Goal: Find contact information: Find contact information

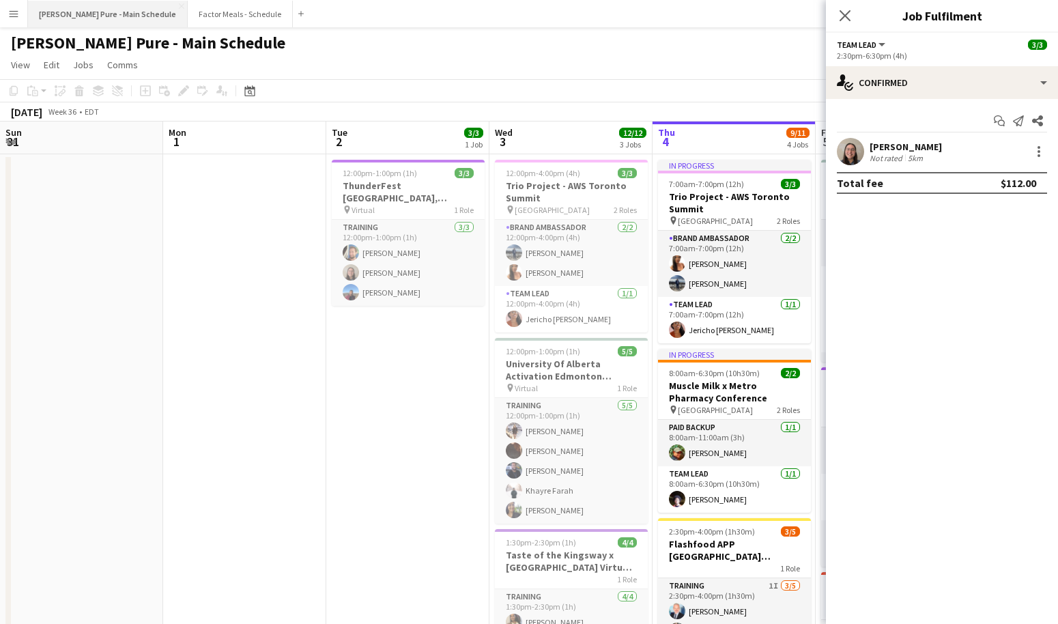
click at [64, 12] on button "Simon Pure - Main Schedule Close" at bounding box center [108, 14] width 160 height 27
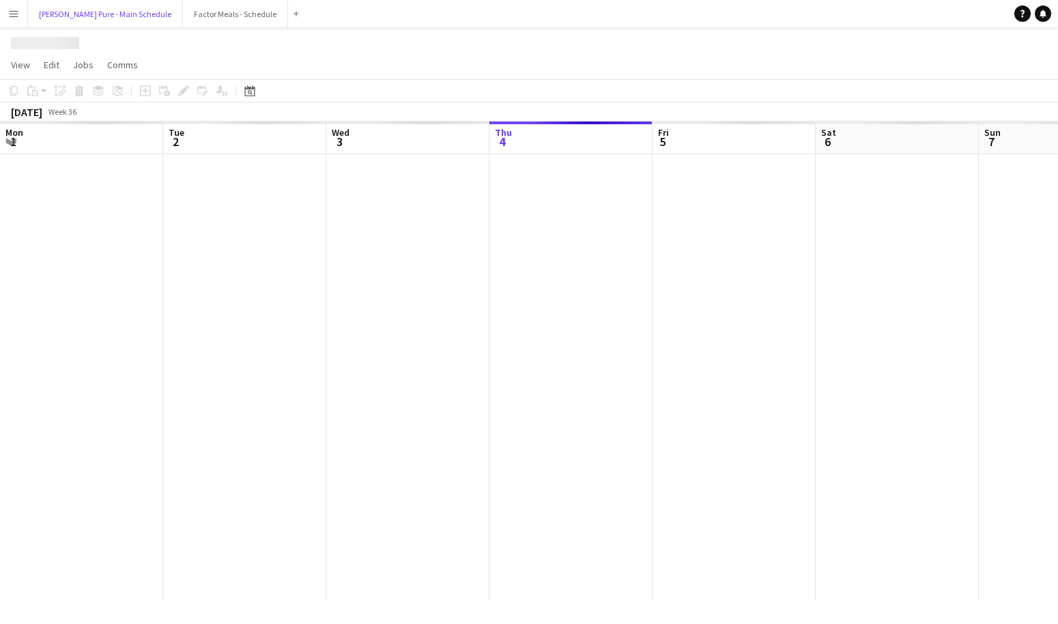
scroll to position [0, 326]
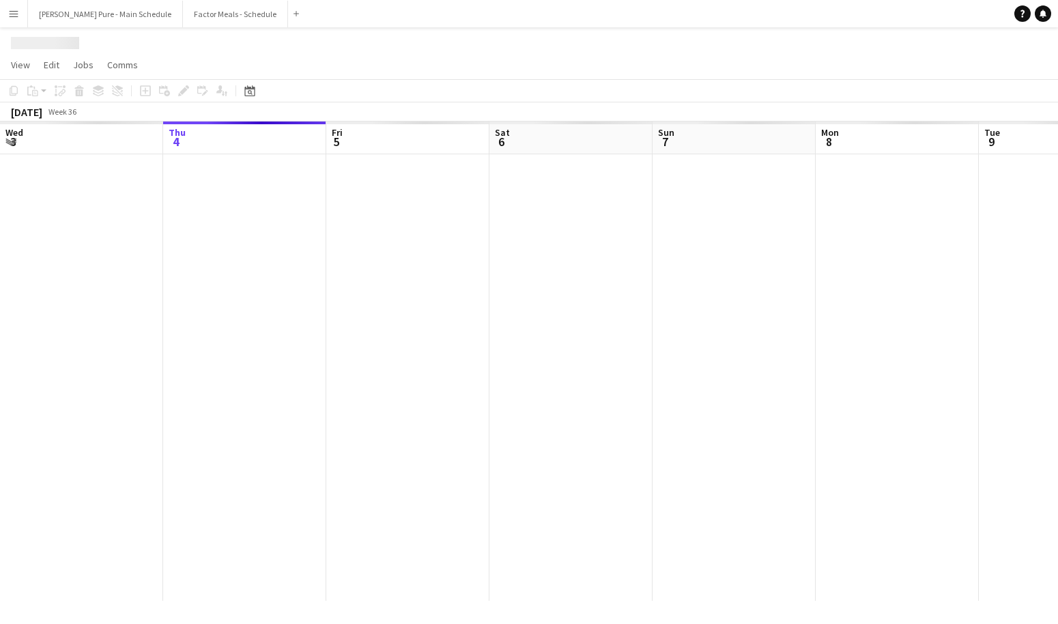
click at [14, 13] on app-icon "Menu" at bounding box center [13, 13] width 11 height 11
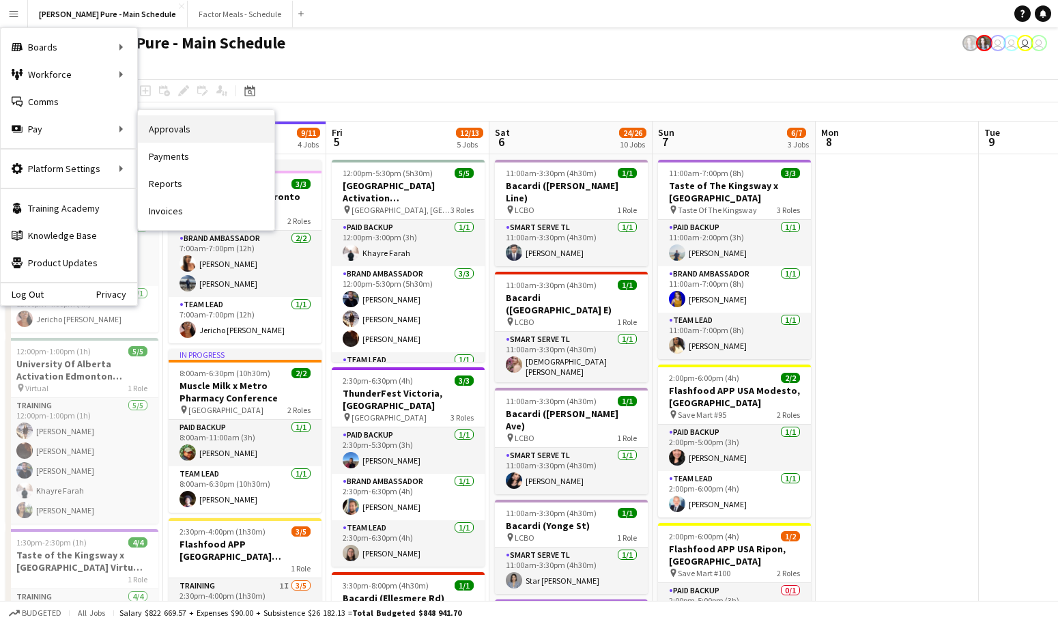
click at [240, 129] on link "Approvals" at bounding box center [206, 128] width 137 height 27
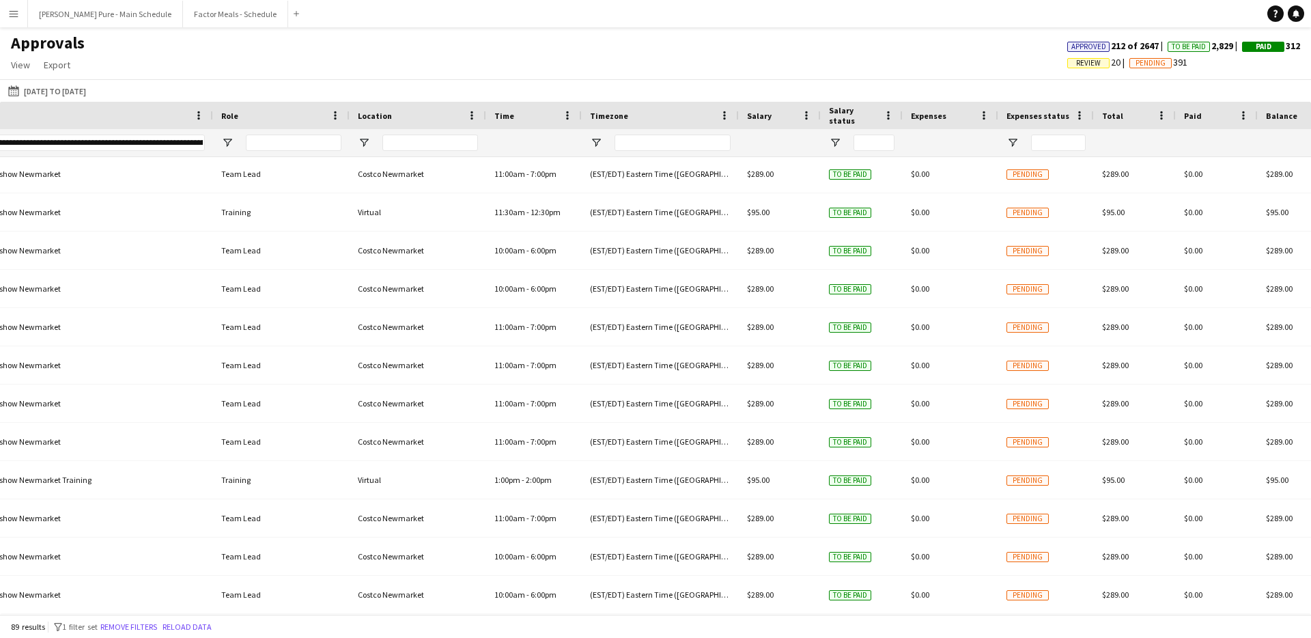
click at [813, 143] on div at bounding box center [780, 142] width 82 height 27
click at [753, 111] on span "Salary" at bounding box center [759, 116] width 25 height 10
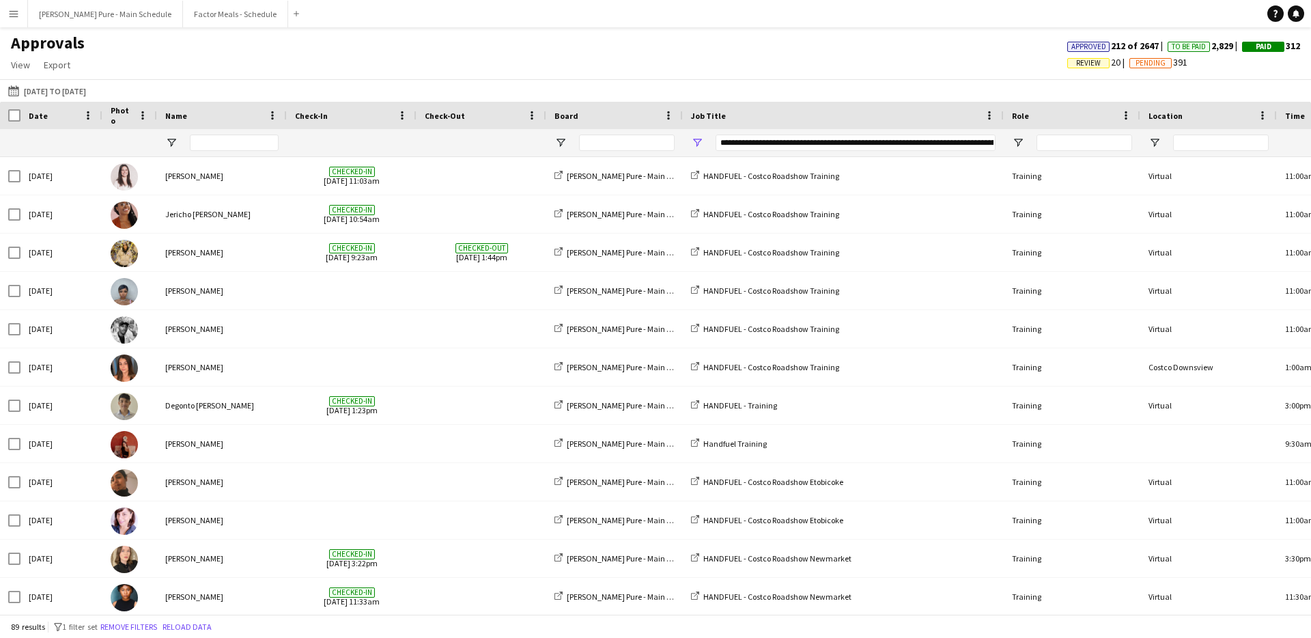
click at [60, 119] on div "Date" at bounding box center [53, 115] width 49 height 20
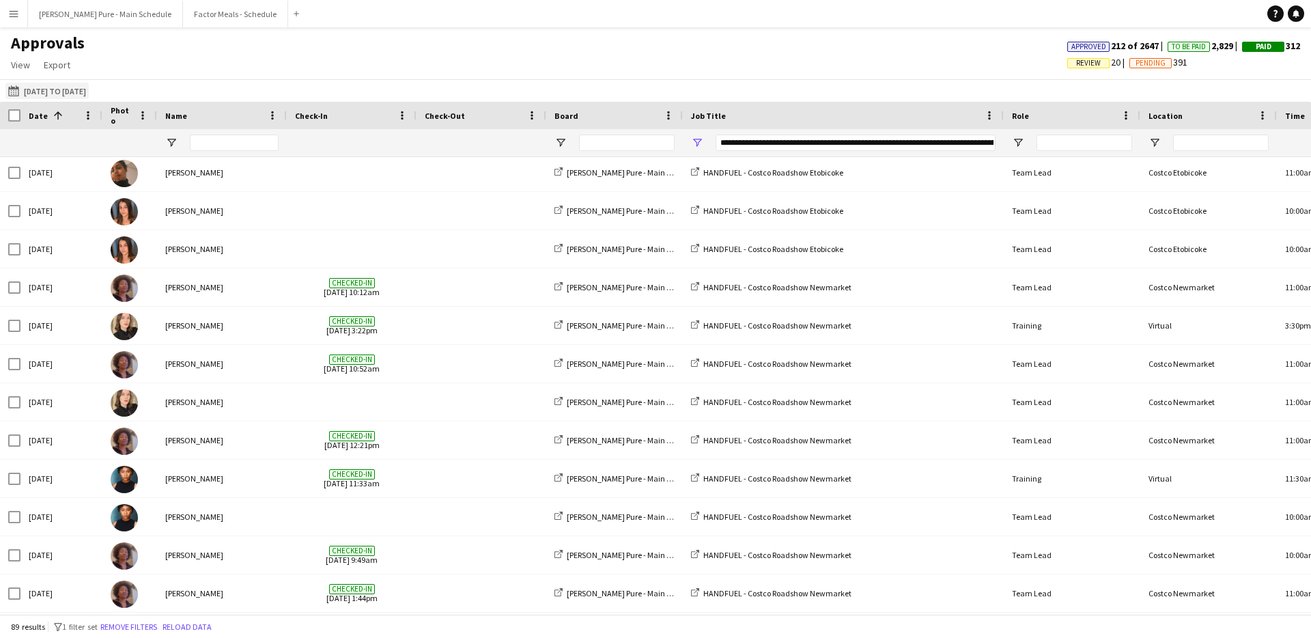
click at [44, 83] on button "01-02-2025 to 31-08-2025 01-02-2025 to 31-08-2025" at bounding box center [46, 91] width 83 height 16
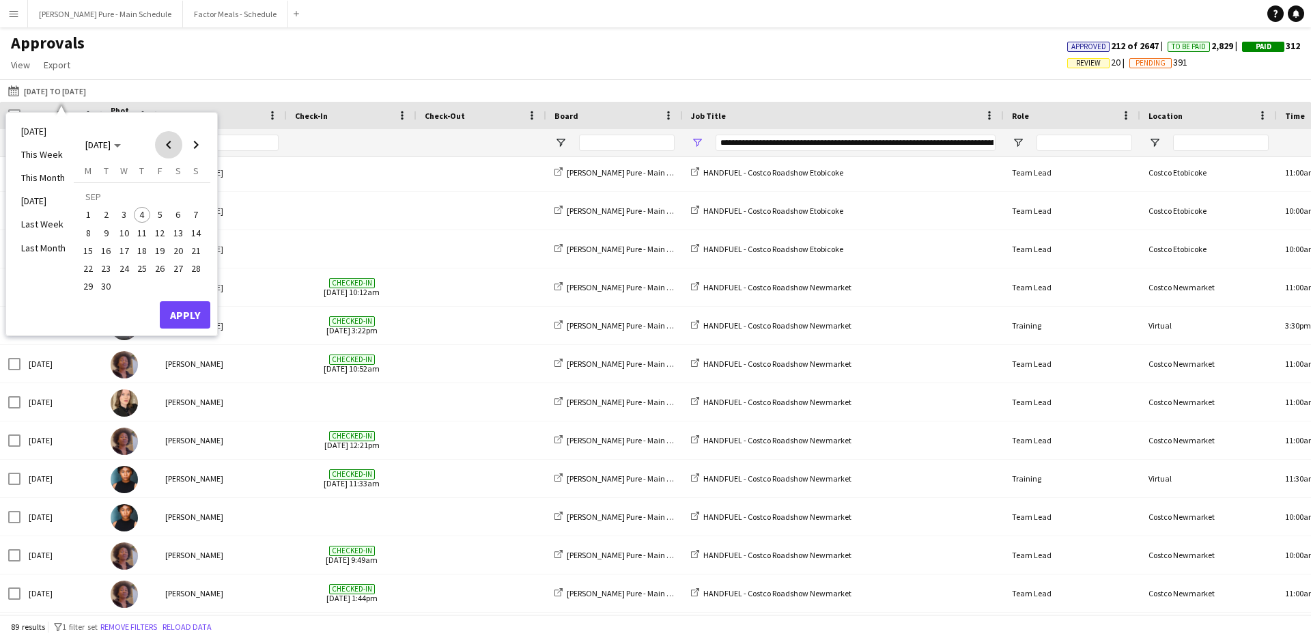
click at [169, 139] on span "Previous month" at bounding box center [168, 144] width 27 height 27
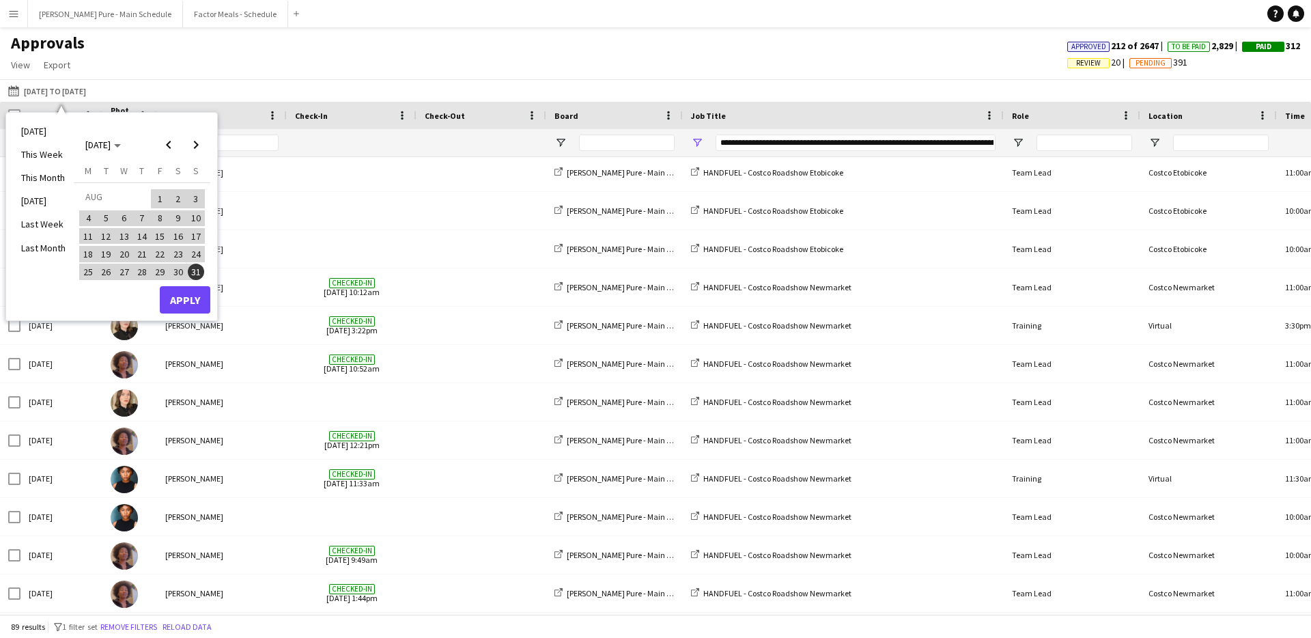
click at [96, 219] on span "4" at bounding box center [88, 218] width 16 height 16
click at [195, 268] on span "31" at bounding box center [196, 272] width 16 height 16
click at [195, 305] on button "Apply" at bounding box center [185, 299] width 51 height 27
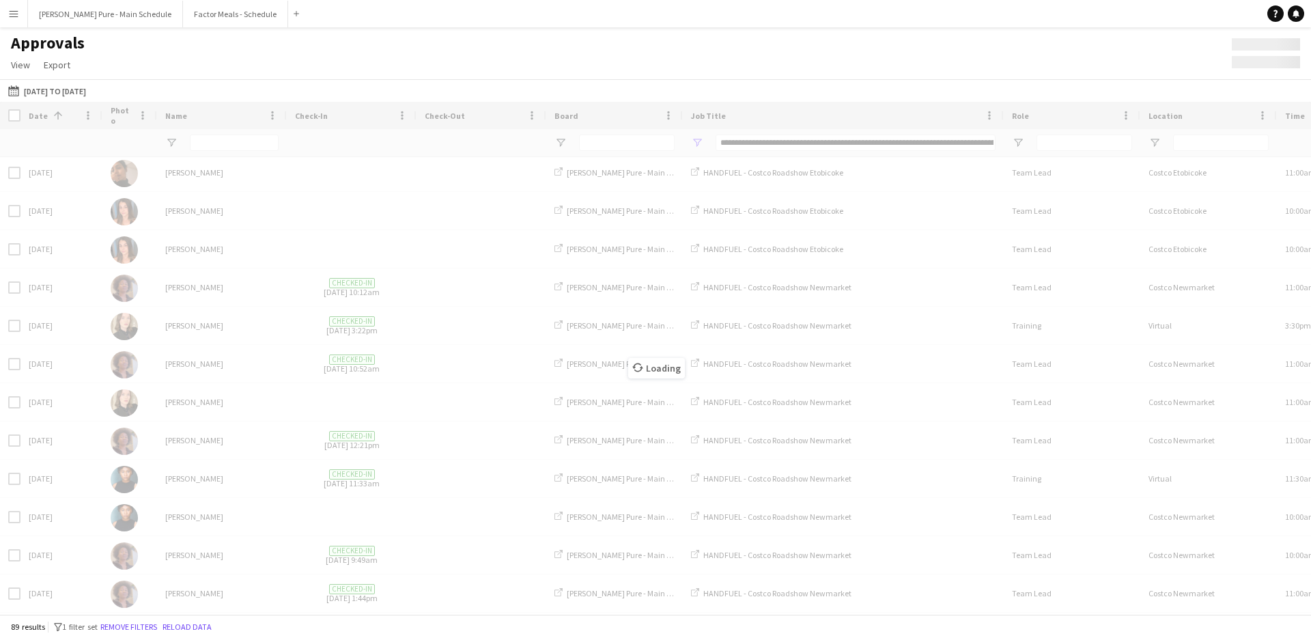
type input "**********"
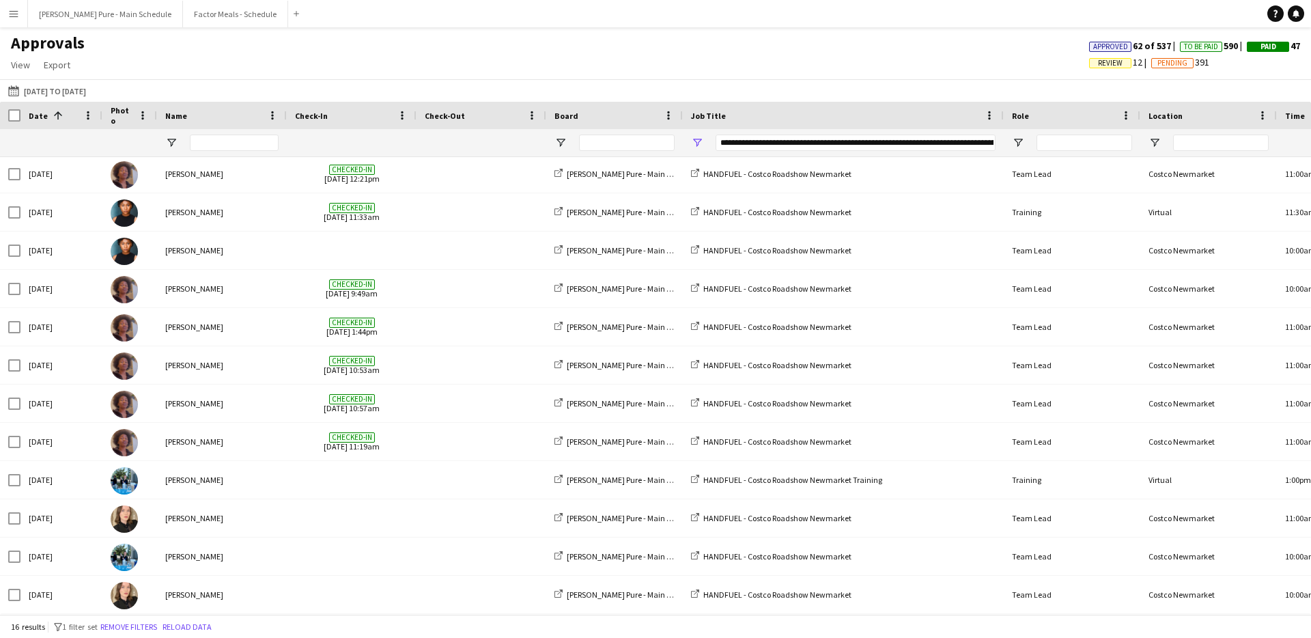
click at [94, 144] on div at bounding box center [62, 142] width 66 height 27
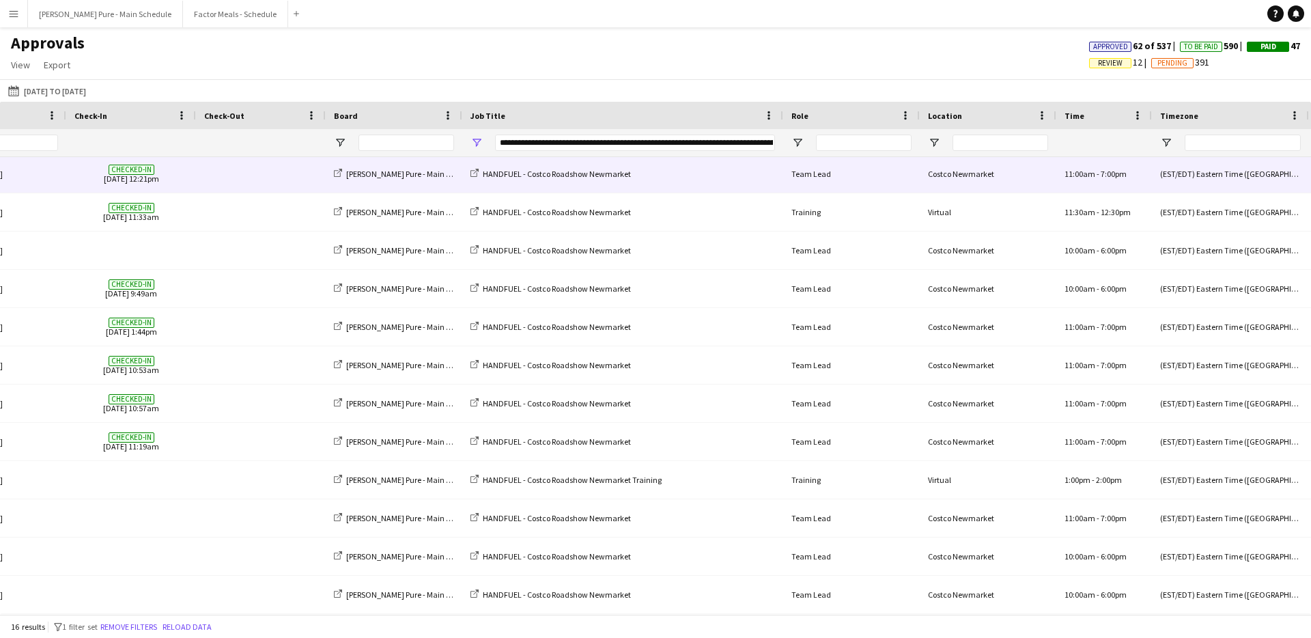
scroll to position [0, 281]
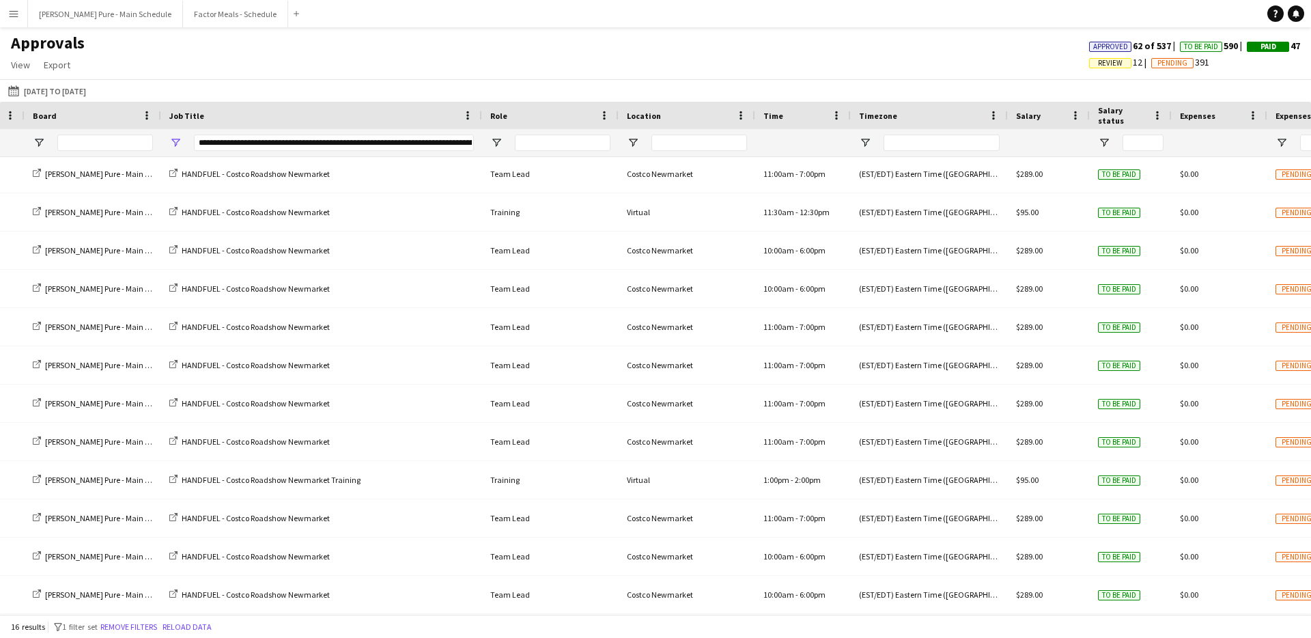
click at [498, 114] on span "Role" at bounding box center [498, 116] width 17 height 10
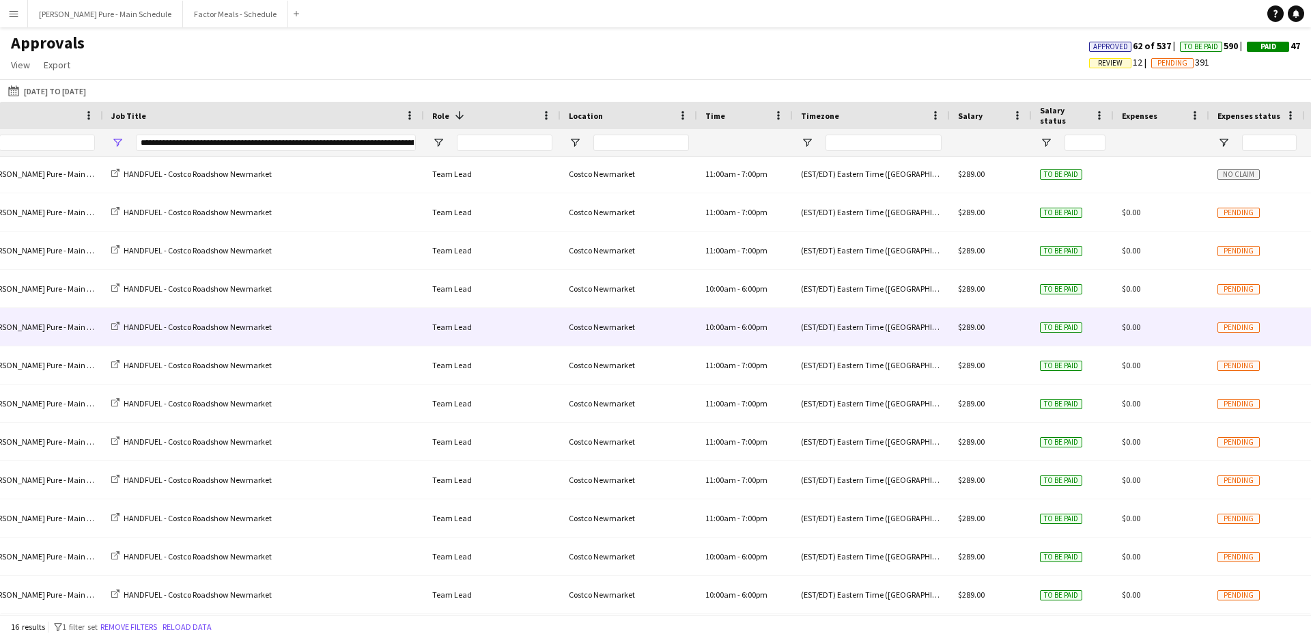
scroll to position [0, 0]
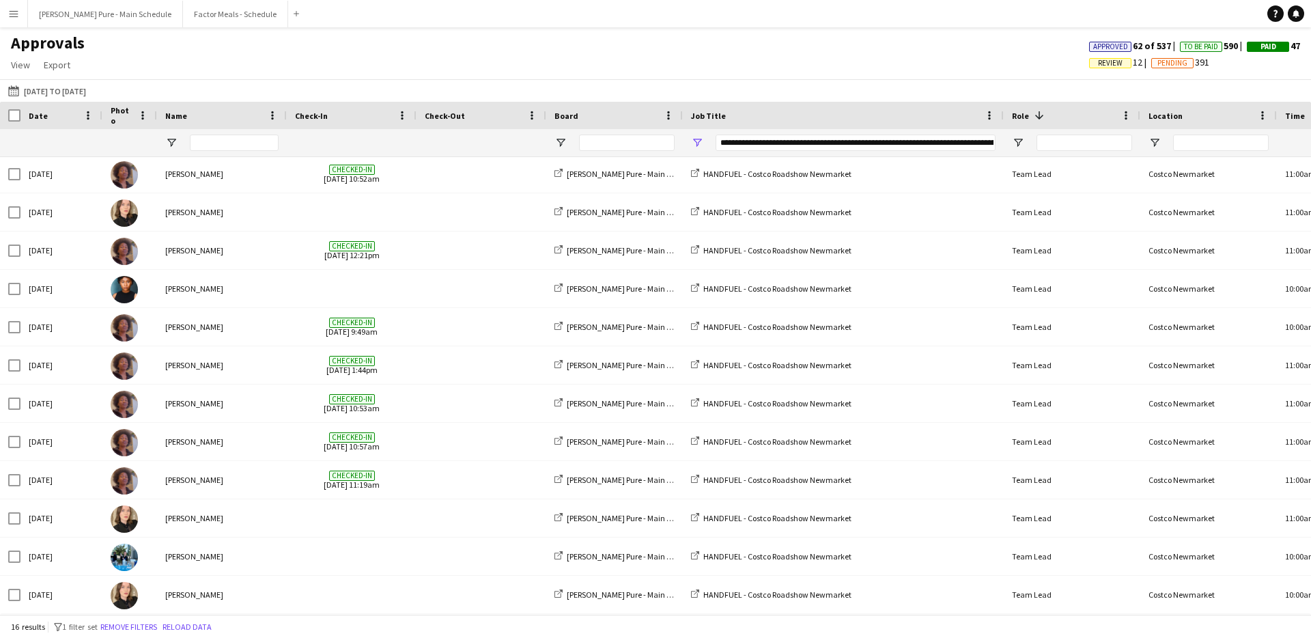
click at [178, 114] on span "Name" at bounding box center [176, 116] width 22 height 10
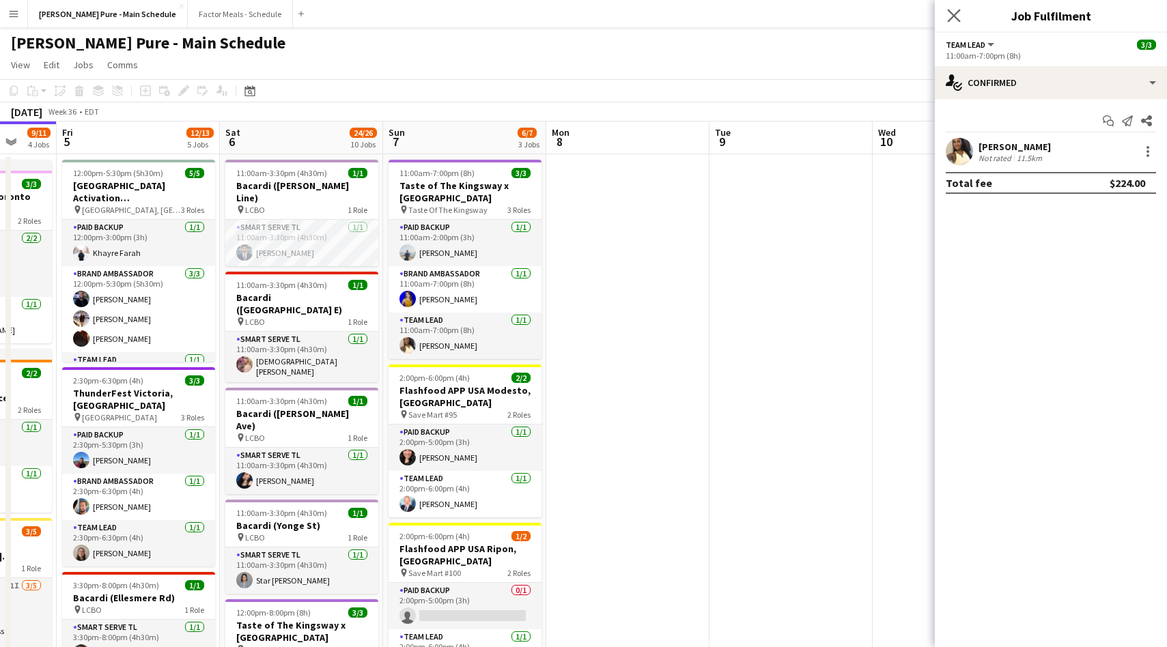
click at [946, 19] on app-icon "Close pop-in" at bounding box center [954, 16] width 20 height 20
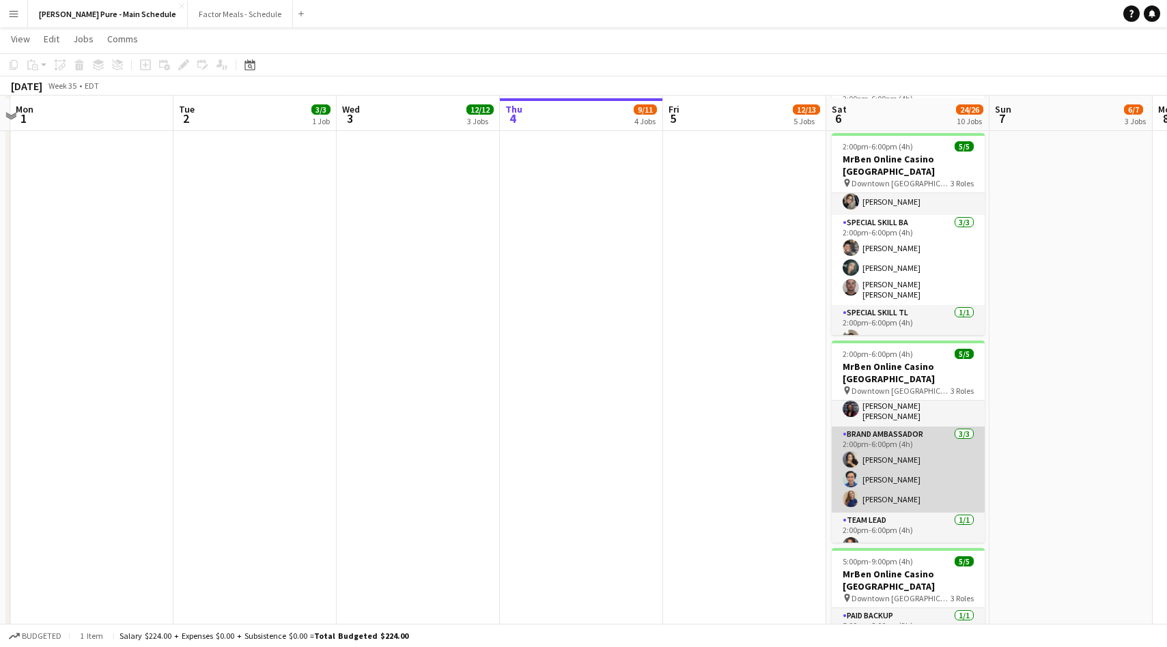
scroll to position [994, 0]
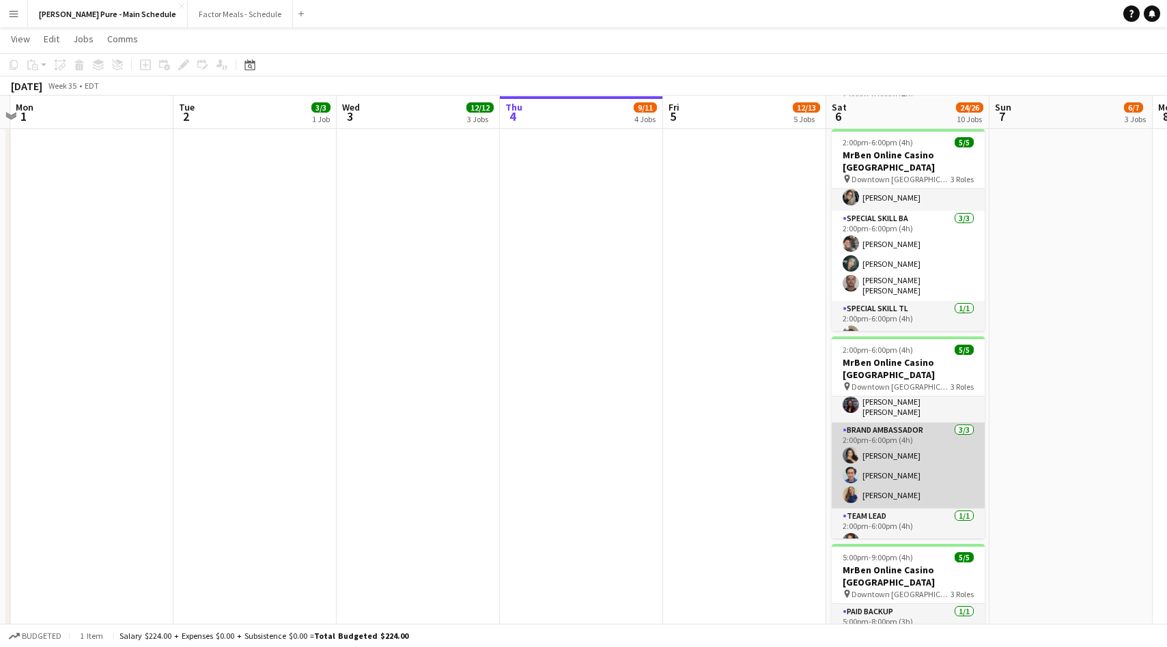
click at [852, 487] on app-user-avatar at bounding box center [851, 495] width 16 height 16
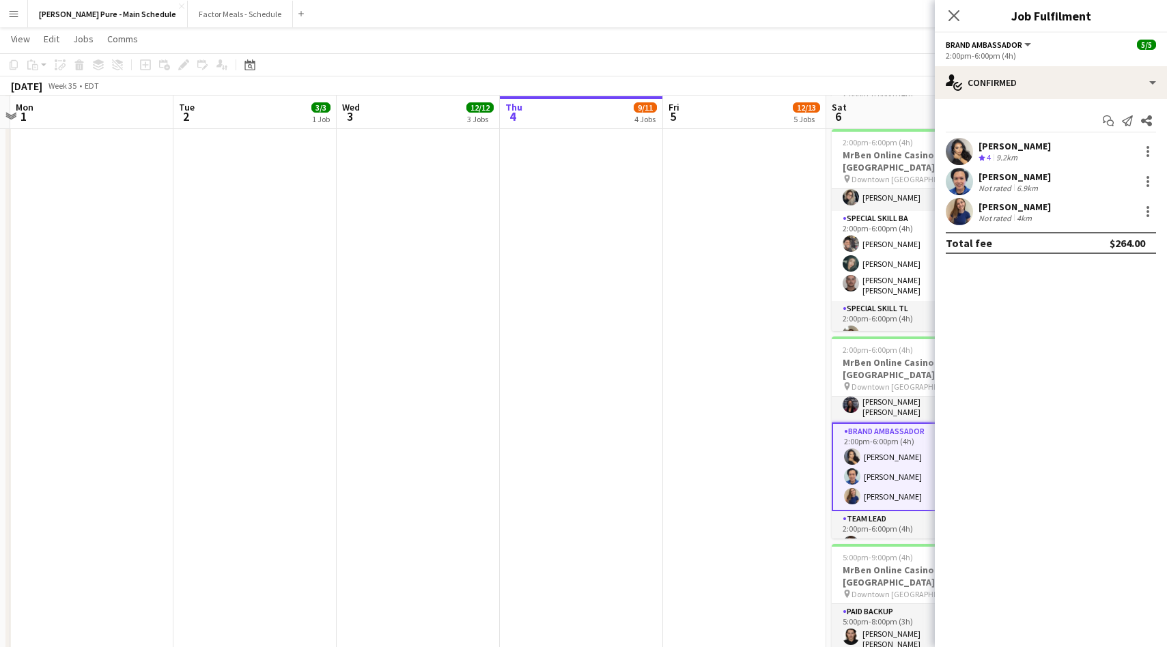
click at [966, 215] on app-user-avatar at bounding box center [959, 211] width 27 height 27
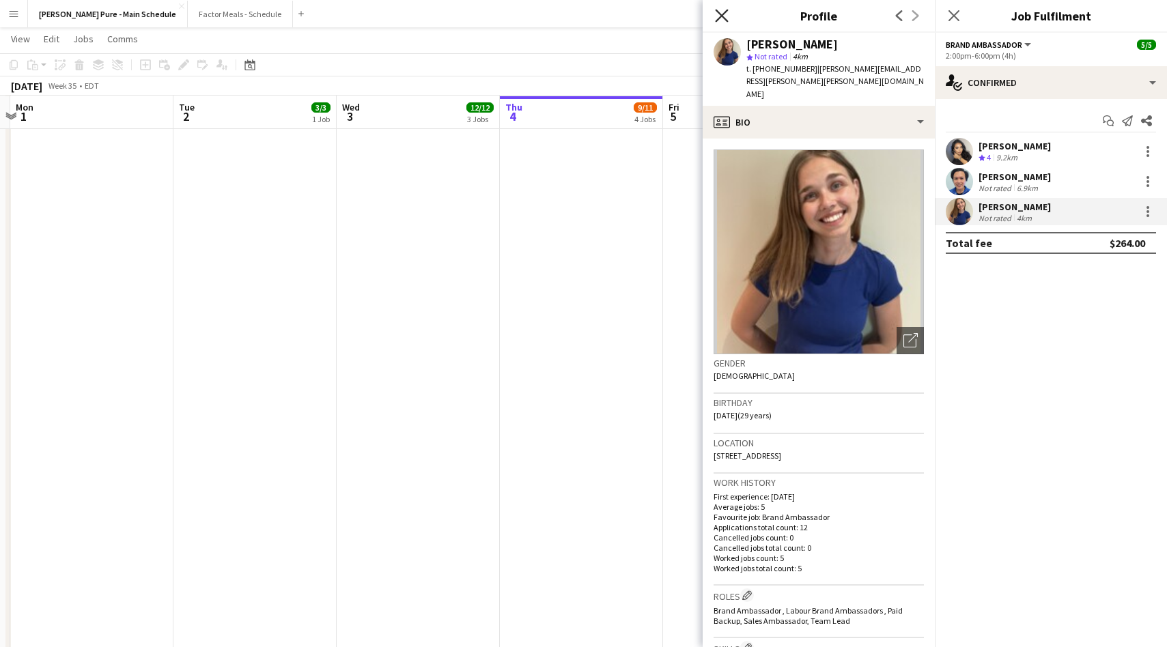
click at [721, 14] on icon at bounding box center [721, 15] width 13 height 13
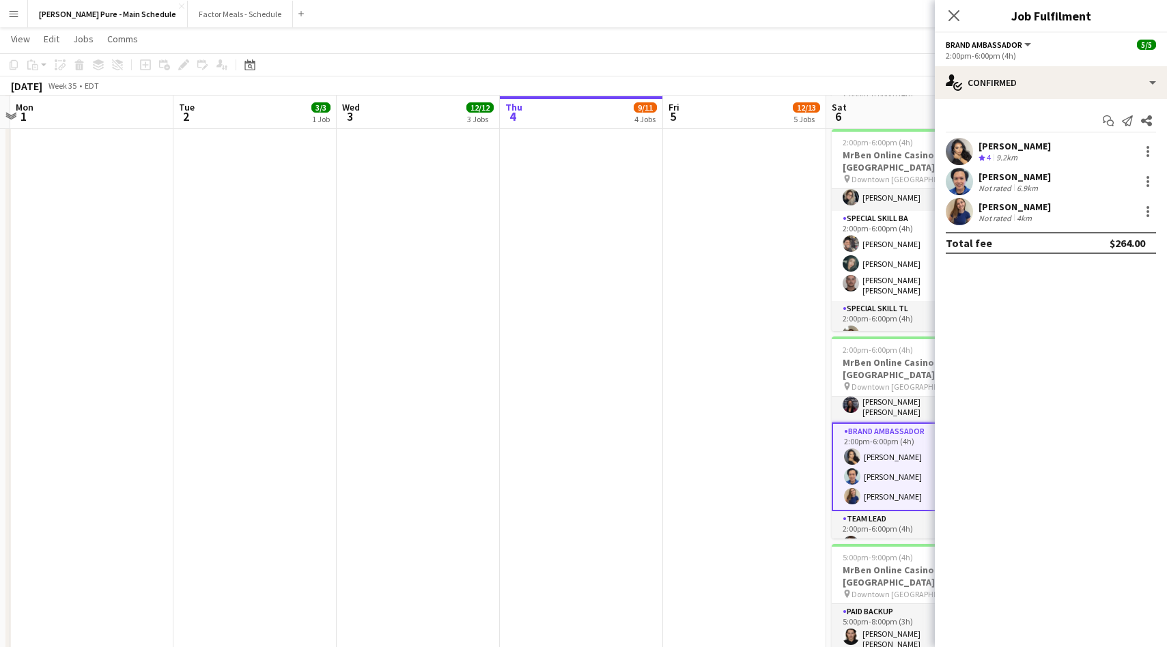
click at [969, 178] on app-user-avatar at bounding box center [959, 181] width 27 height 27
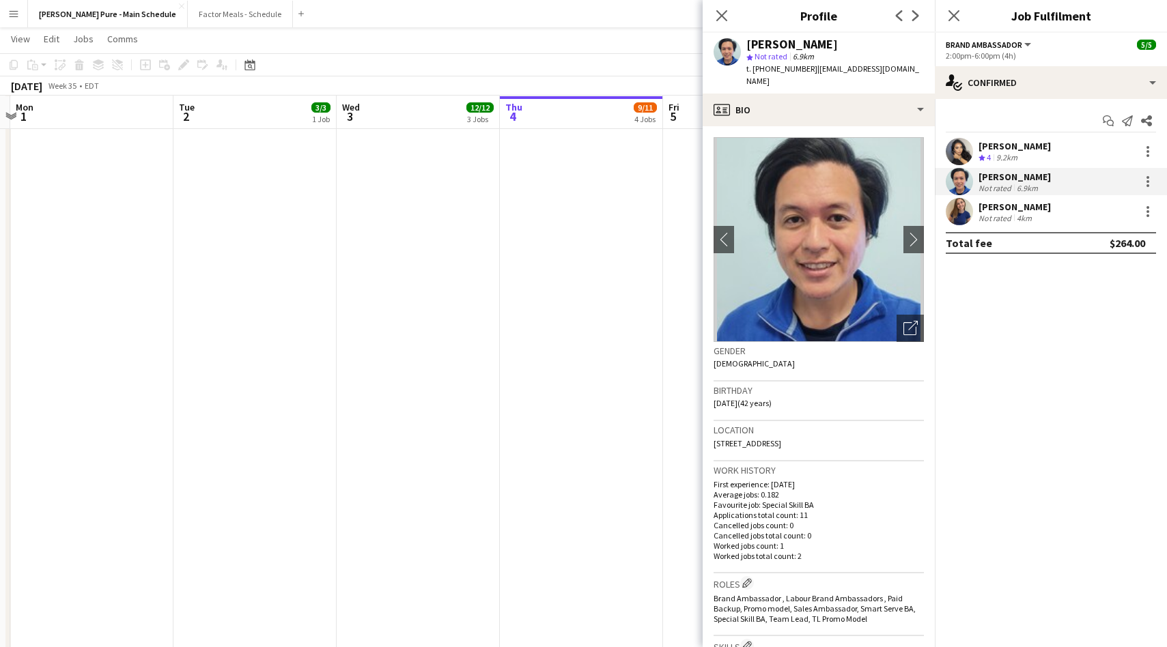
click at [963, 158] on app-user-avatar at bounding box center [959, 151] width 27 height 27
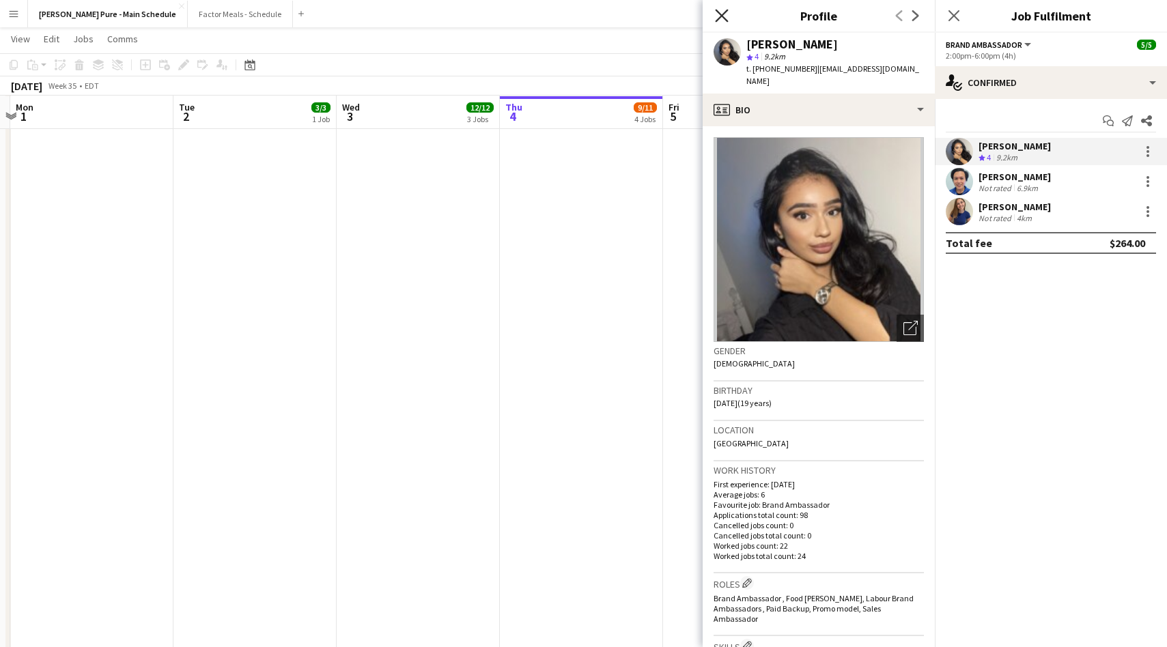
click at [722, 16] on icon at bounding box center [721, 15] width 13 height 13
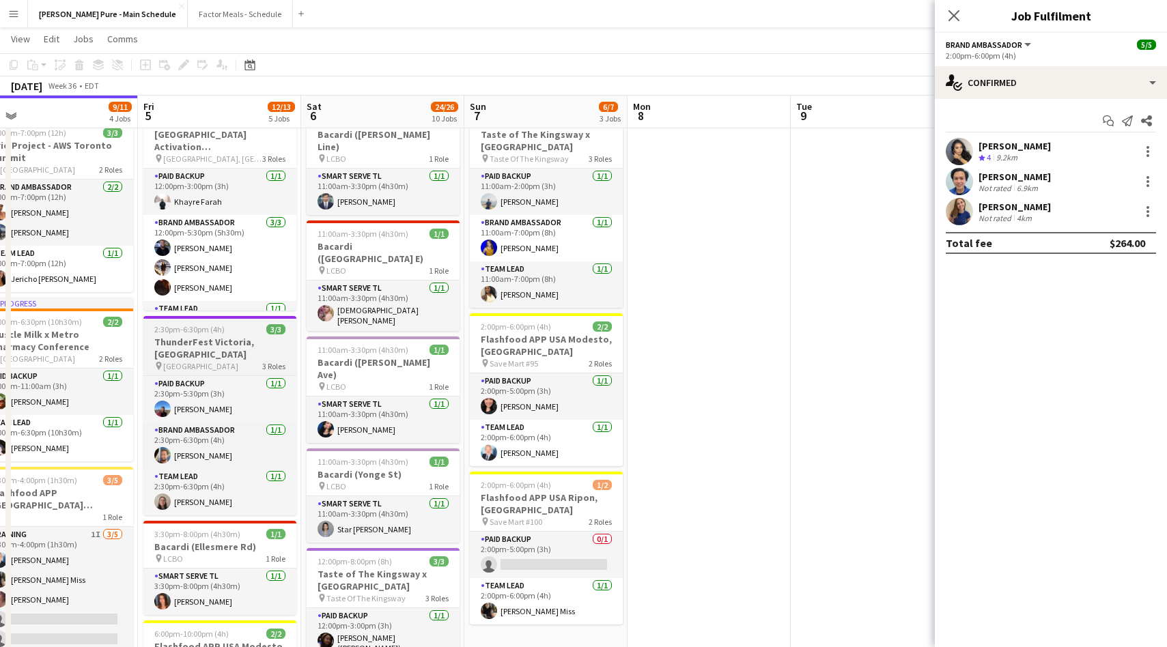
scroll to position [0, 648]
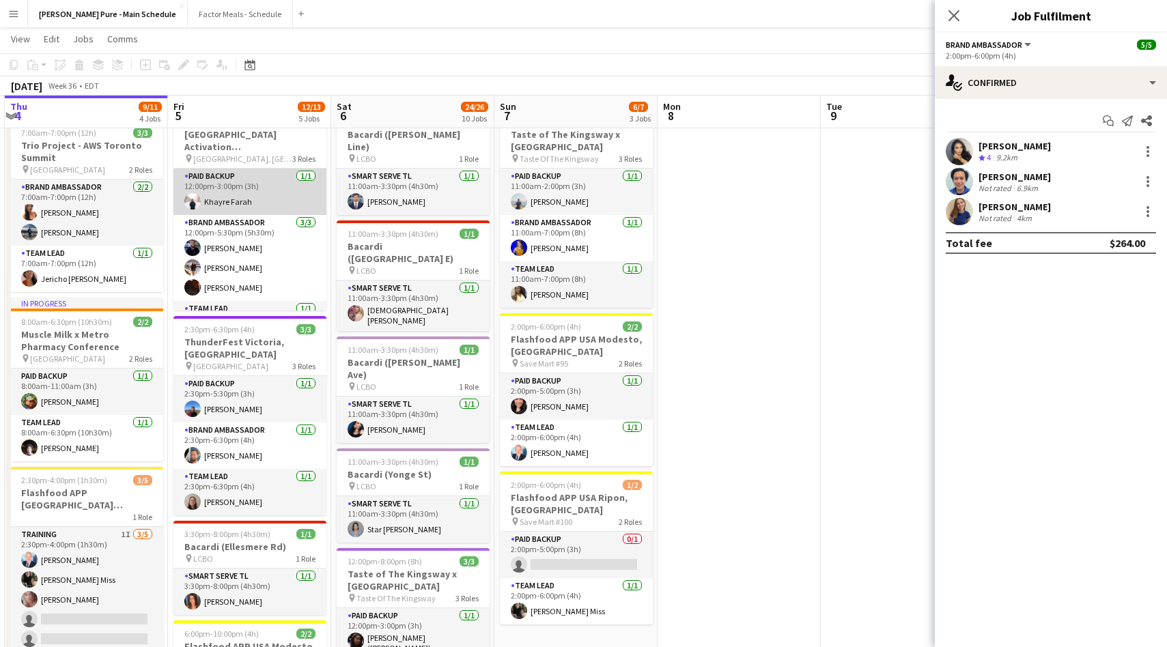
click at [225, 194] on app-card-role "Paid Backup 1/1 12:00pm-3:00pm (3h) Khayre Farah" at bounding box center [249, 192] width 153 height 46
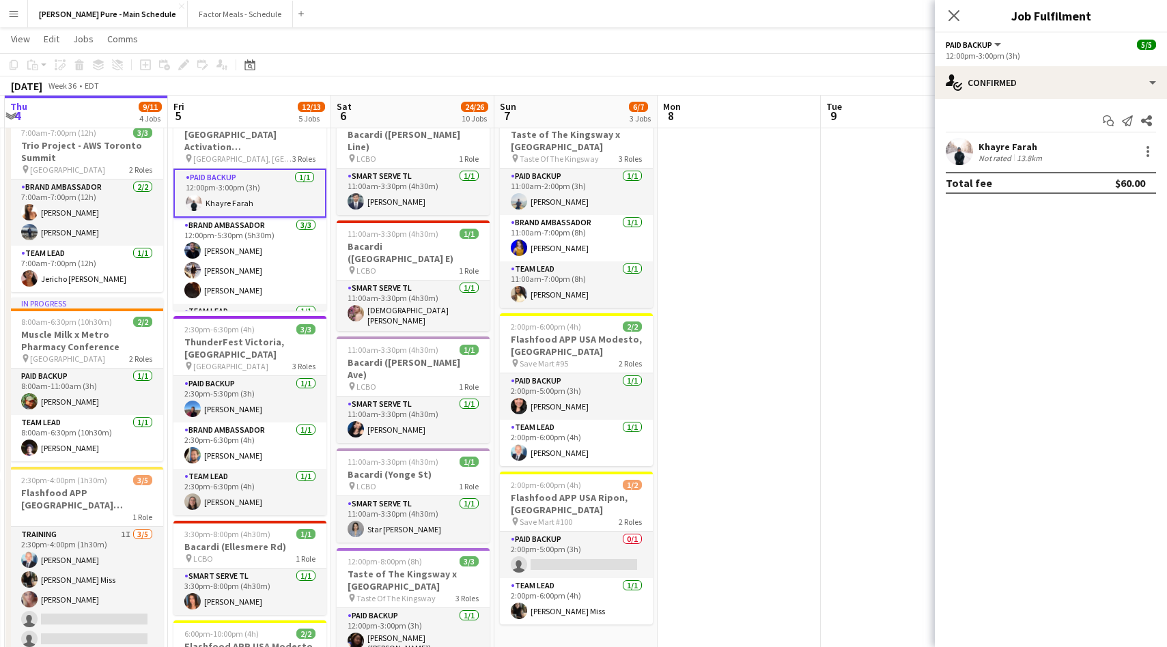
click at [1015, 143] on div "Khayre Farah" at bounding box center [1012, 147] width 66 height 12
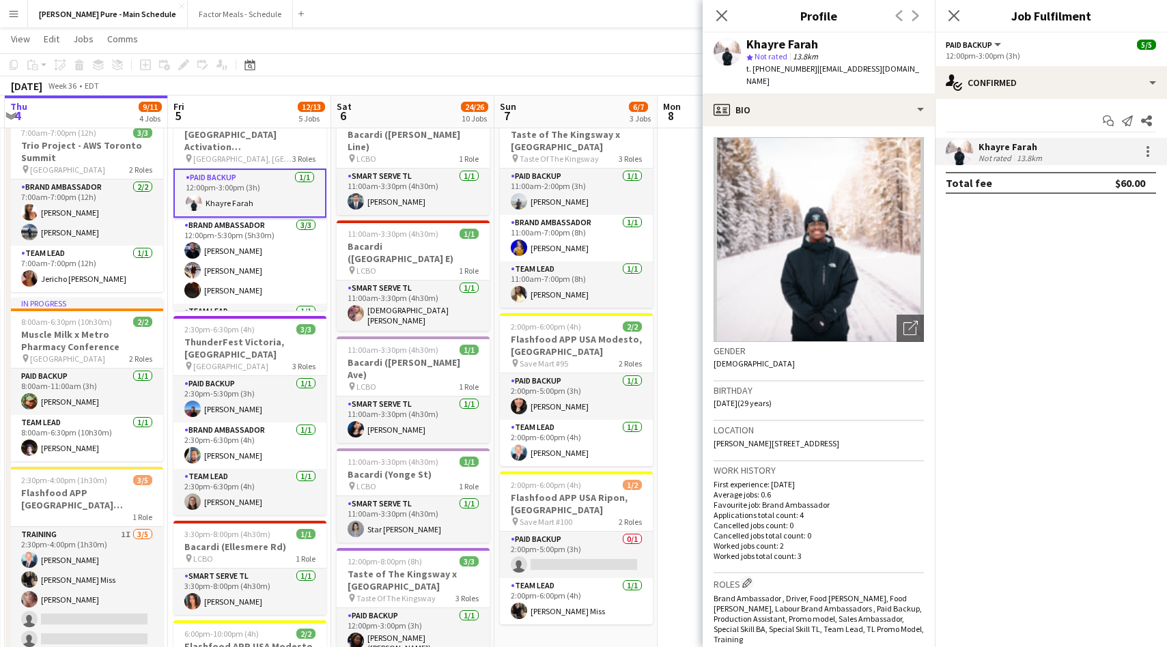
click at [832, 66] on span "| kxngkvx@gmail.com" at bounding box center [832, 75] width 173 height 23
click at [873, 70] on span "| kxngkvx@gmail.com" at bounding box center [832, 75] width 173 height 23
drag, startPoint x: 887, startPoint y: 70, endPoint x: 808, endPoint y: 72, distance: 79.2
click at [808, 72] on div "Khayre Farah star Not rated 13.8km t. +15875010898 | kxngkvx@gmail.com" at bounding box center [819, 63] width 232 height 61
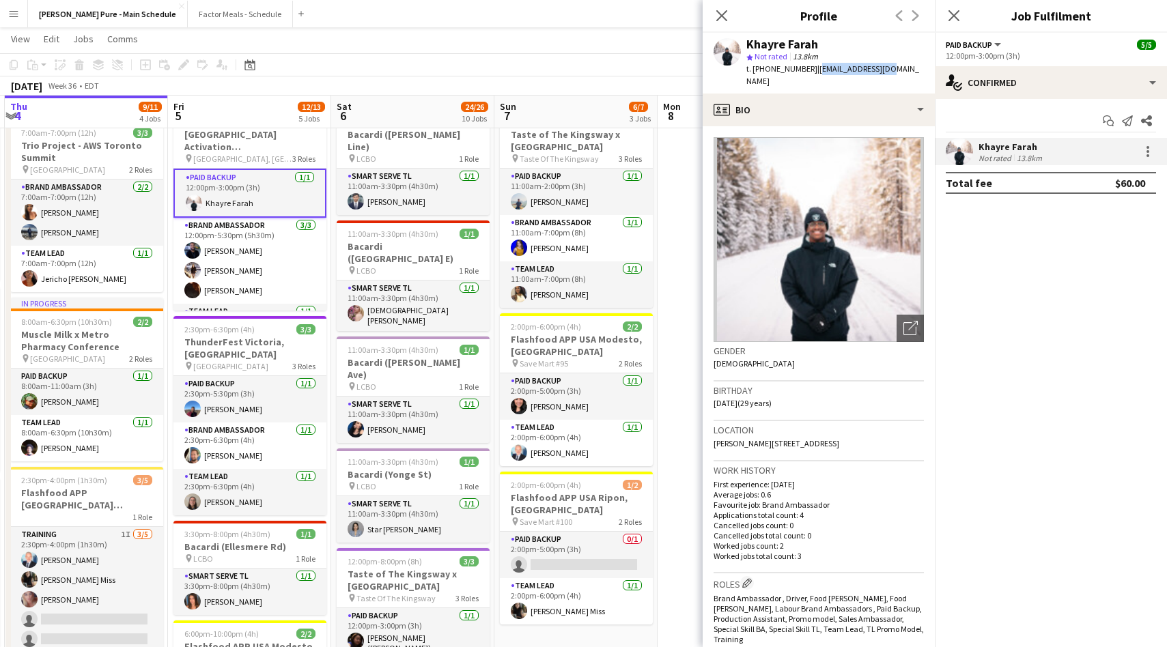
copy span "kxngkvx@gmail.com"
click at [723, 24] on app-icon "Close pop-in" at bounding box center [722, 16] width 20 height 20
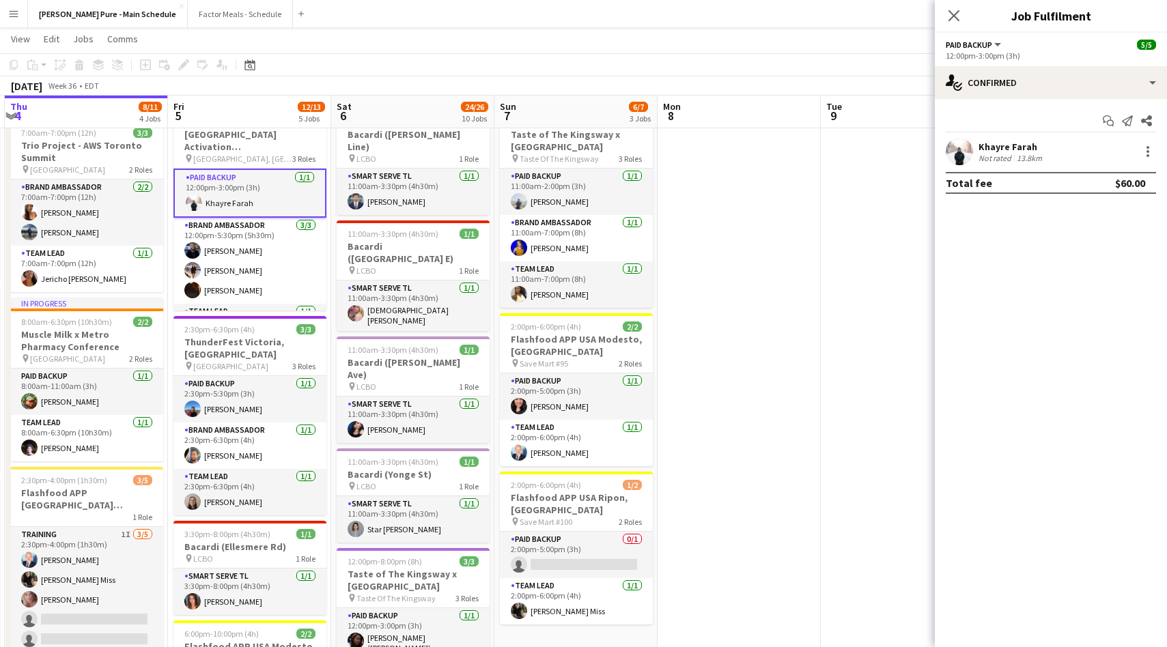
click at [944, 14] on div "Close pop-in" at bounding box center [954, 15] width 38 height 31
click at [953, 14] on icon "Close pop-in" at bounding box center [953, 15] width 13 height 13
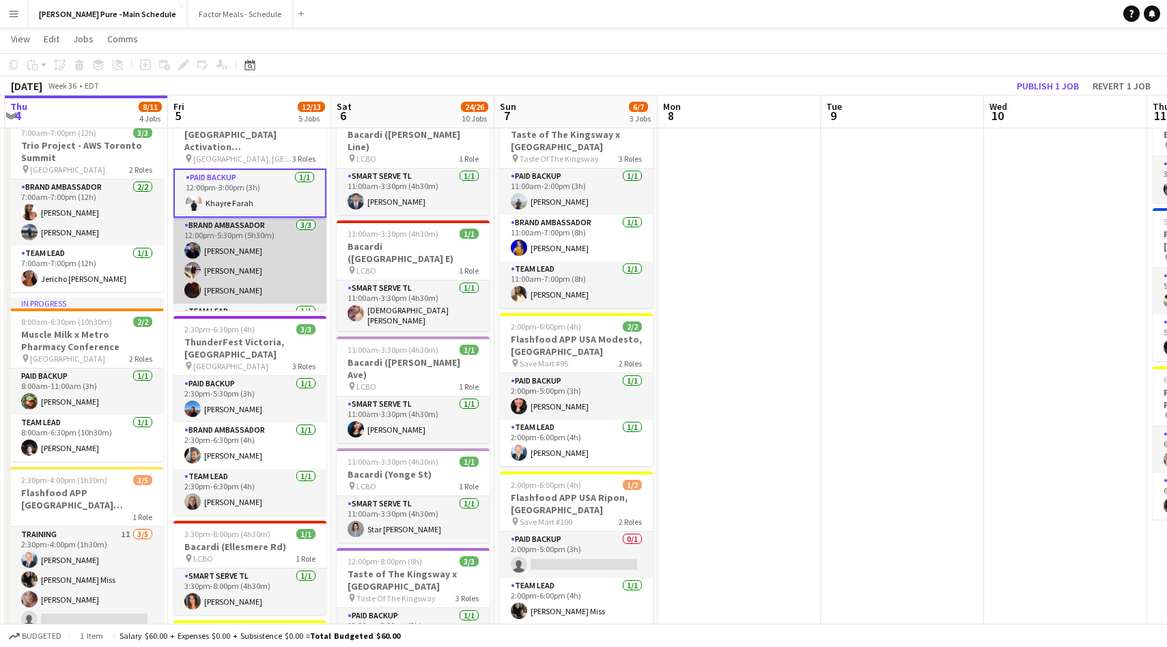
click at [216, 249] on app-card-role "Brand Ambassador 3/3 12:00pm-5:30pm (5h30m) Mohamed Merda Berenice Fernandez Ma…" at bounding box center [249, 261] width 153 height 86
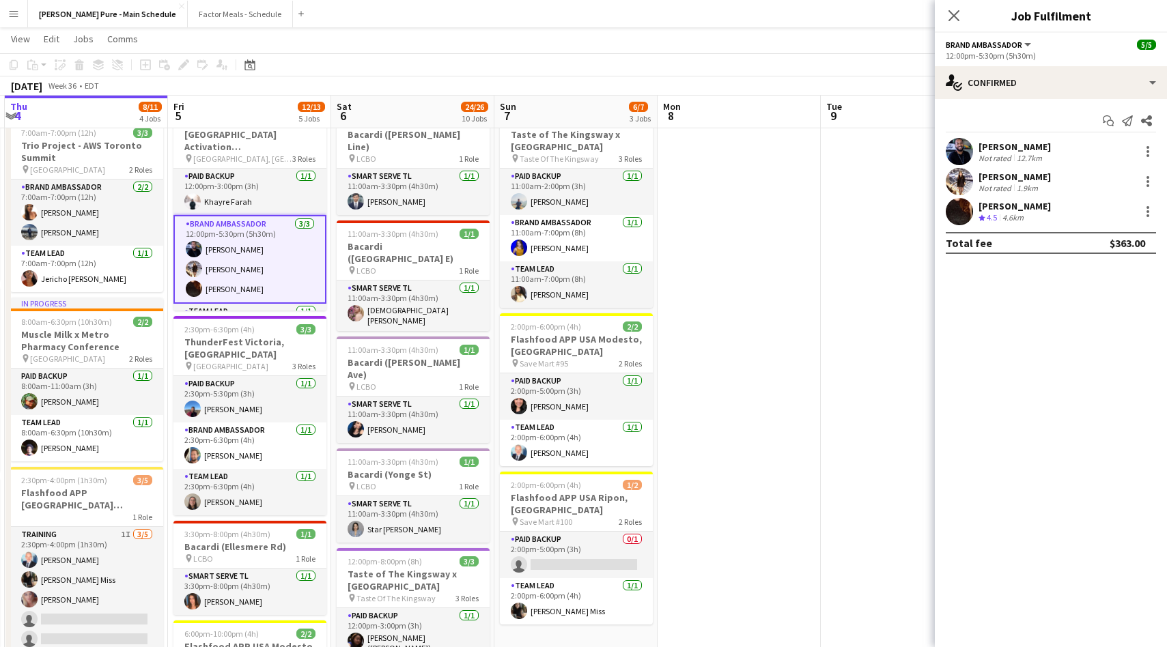
click at [1024, 141] on div "[PERSON_NAME]" at bounding box center [1015, 147] width 72 height 12
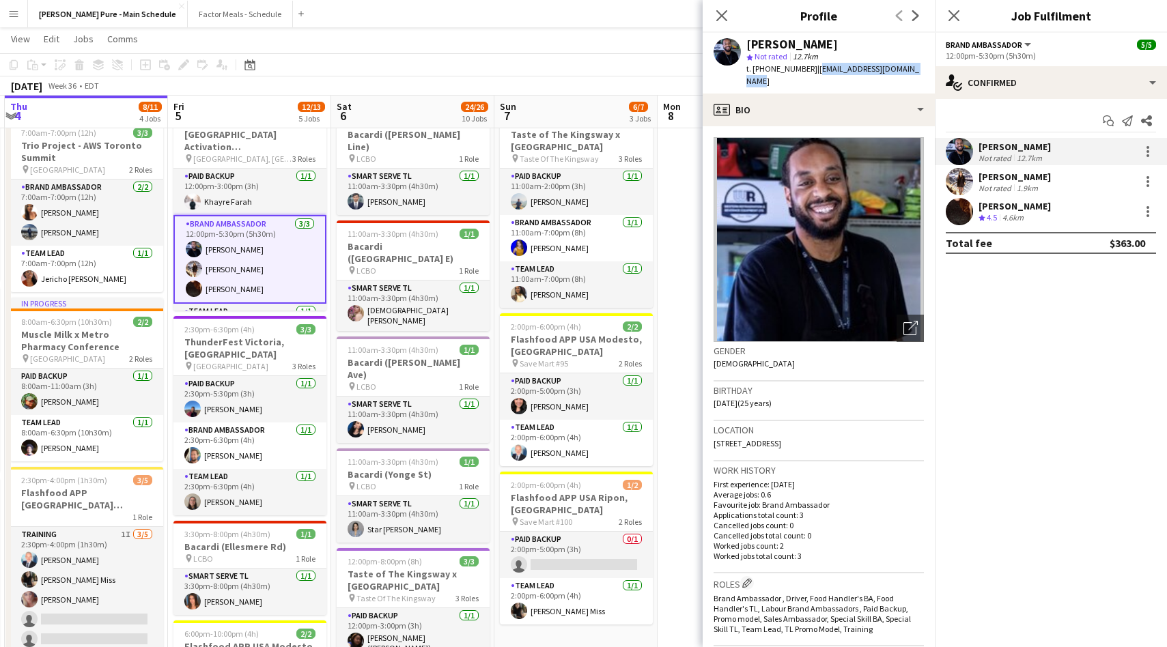
drag, startPoint x: 809, startPoint y: 69, endPoint x: 920, endPoint y: 74, distance: 111.4
click at [921, 74] on div "Mohamed Merda star Not rated 12.7km t. +17806554993 | mohamed.merda1@hotmail.com" at bounding box center [819, 63] width 232 height 61
copy span "mohamed.merda1@hotmail.com"
click at [1006, 183] on div "Not rated" at bounding box center [997, 188] width 36 height 10
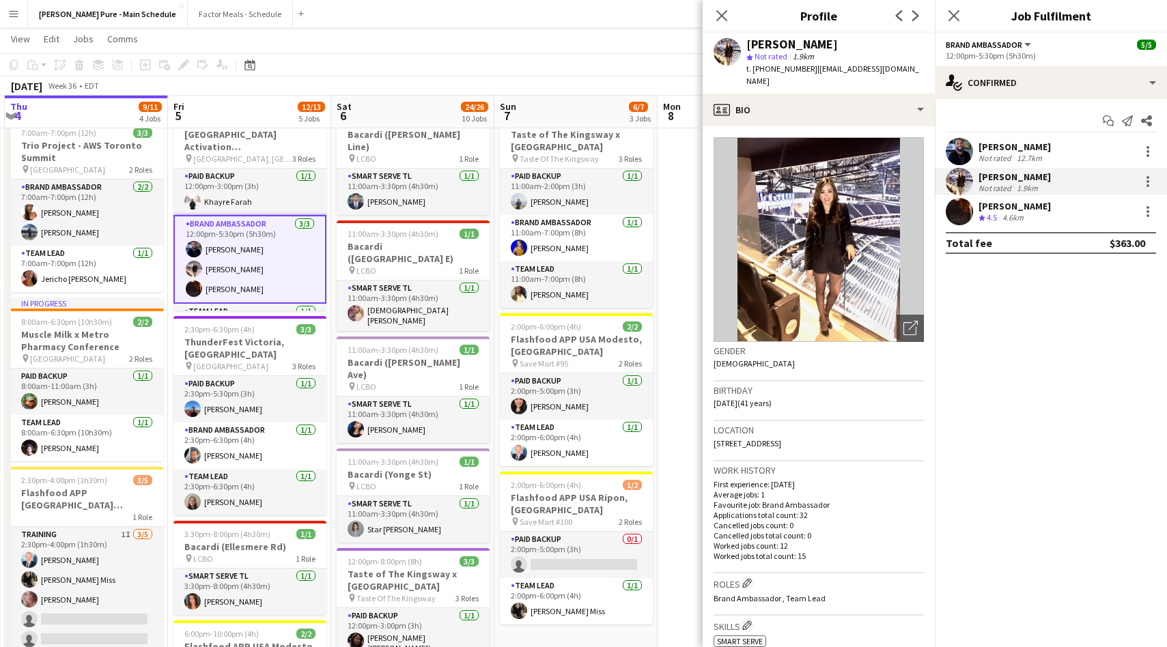
click at [784, 70] on span "t. +15879909636" at bounding box center [781, 69] width 71 height 10
copy span "15879909636"
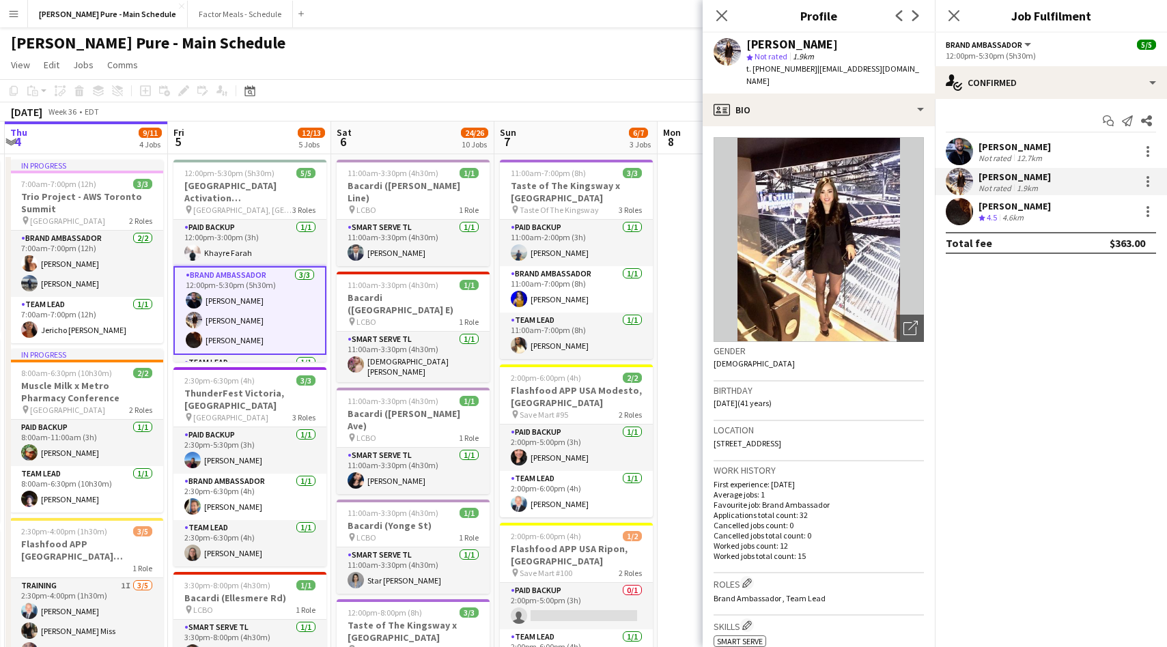
click at [832, 70] on span "| bfq15@hotmail.com" at bounding box center [832, 75] width 173 height 23
copy span "hotmail"
drag, startPoint x: 896, startPoint y: 60, endPoint x: 826, endPoint y: 68, distance: 70.7
click at [826, 68] on app-profile-header "Berenice Fernandez star Not rated 1.9km t. +15879909636 | bfq15@hotmail.com" at bounding box center [819, 63] width 232 height 61
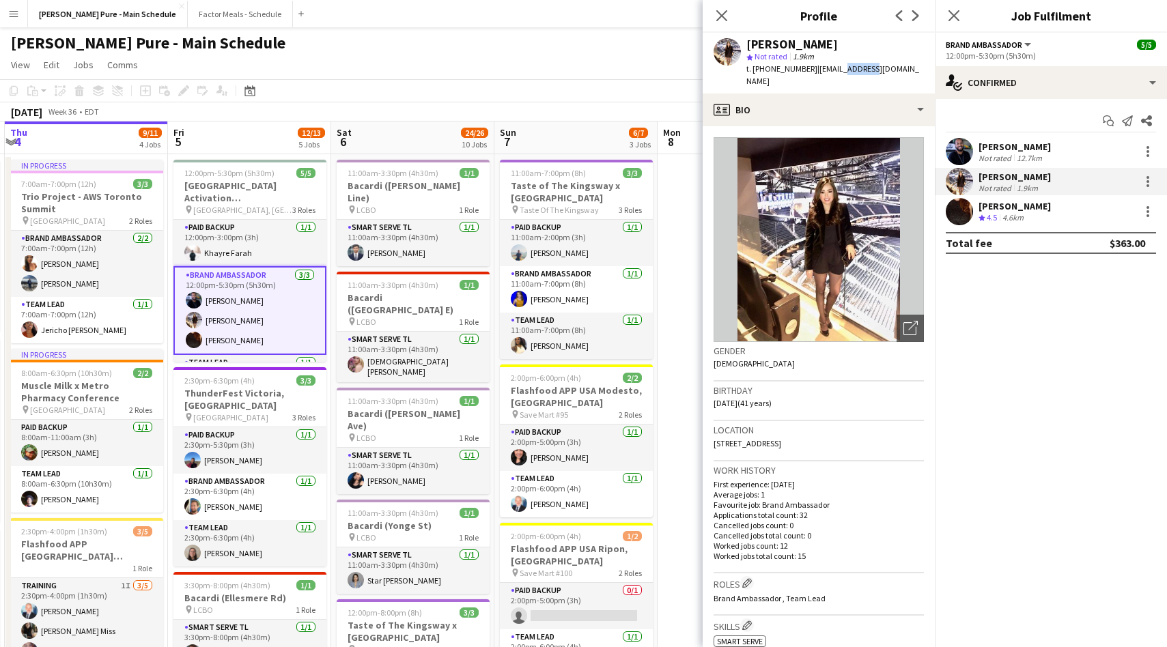
click at [826, 68] on span "| bfq15@hotmail.com" at bounding box center [832, 75] width 173 height 23
drag, startPoint x: 807, startPoint y: 68, endPoint x: 906, endPoint y: 67, distance: 99.0
click at [907, 67] on app-profile-header "Berenice Fernandez star Not rated 1.9km t. +15879909636 | bfq15@hotmail.com" at bounding box center [819, 63] width 232 height 61
copy span "bfq15@hotmail.com"
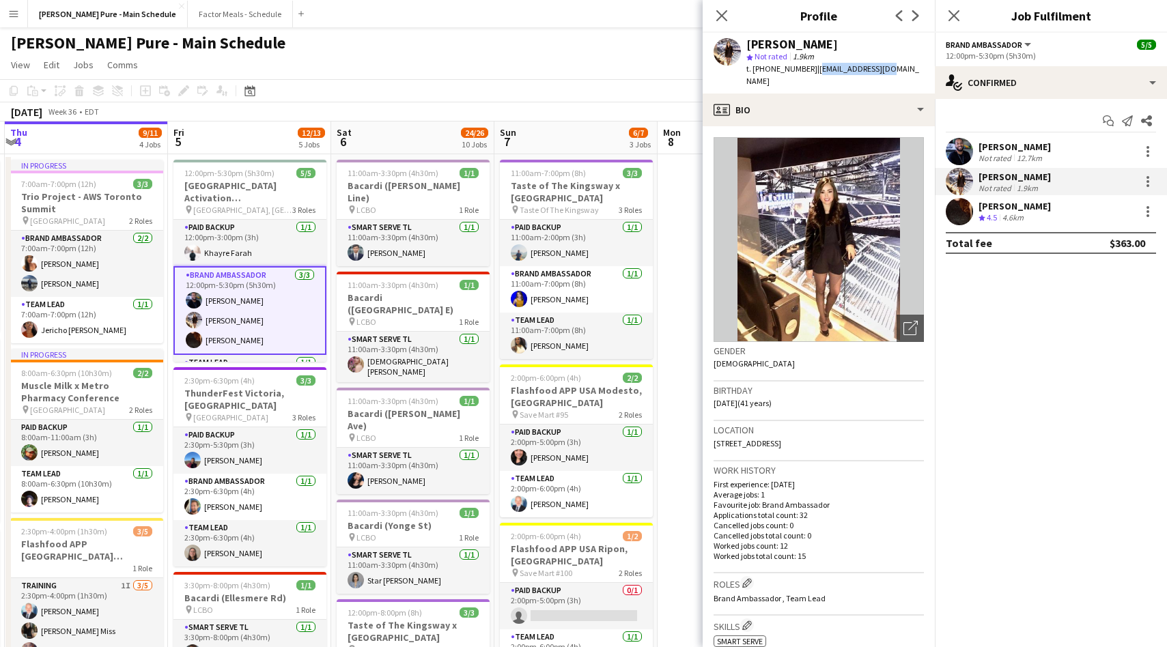
click at [1032, 201] on div "[PERSON_NAME]" at bounding box center [1015, 206] width 72 height 12
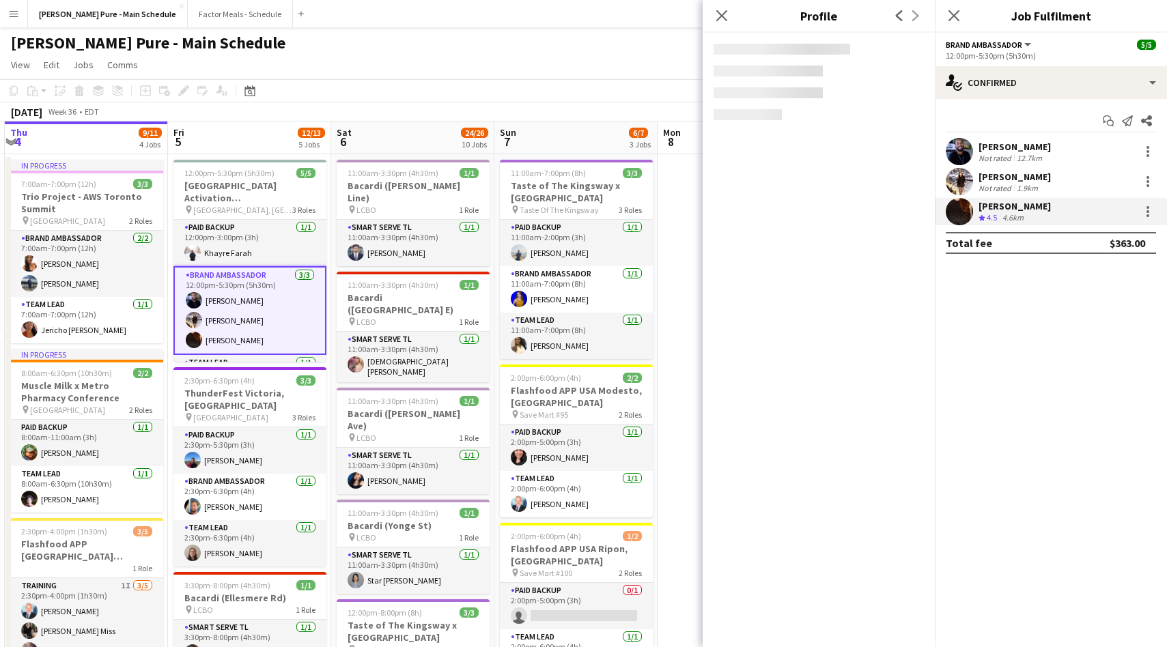
click at [1032, 201] on div "[PERSON_NAME]" at bounding box center [1015, 206] width 72 height 12
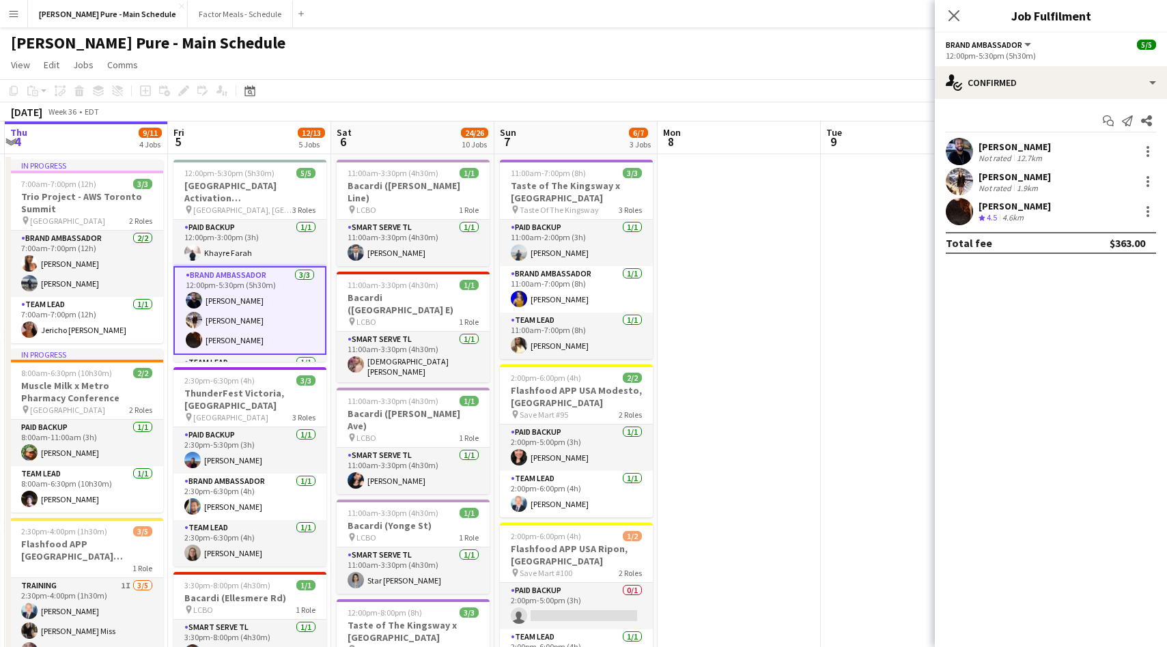
click at [966, 201] on app-user-avatar at bounding box center [959, 211] width 27 height 27
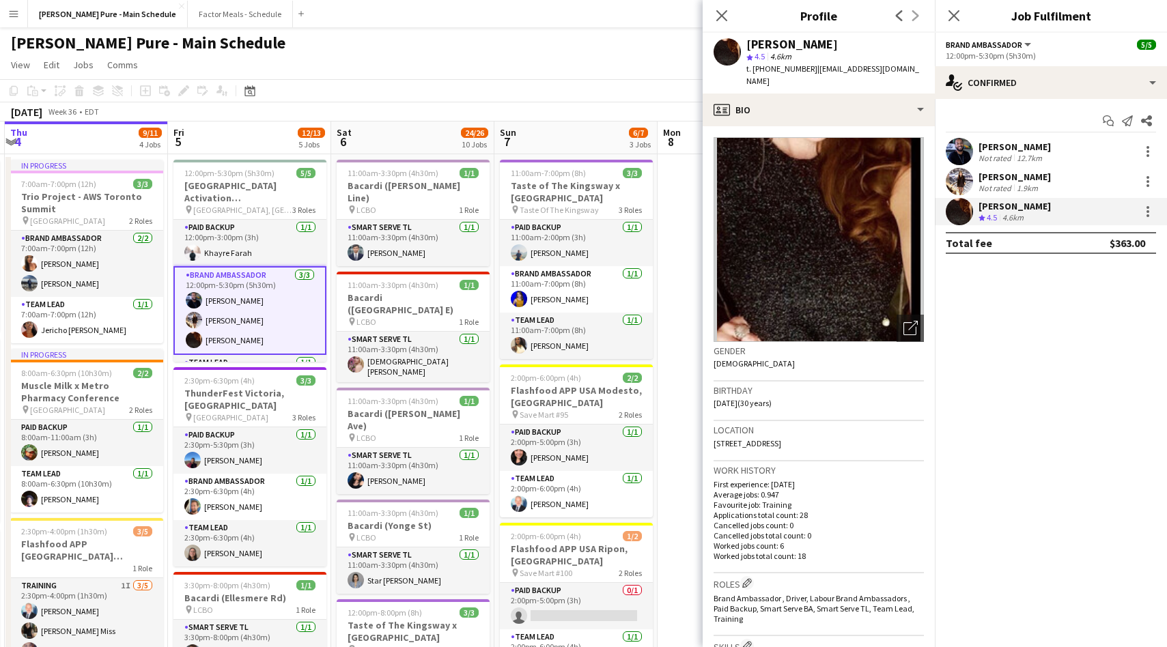
drag, startPoint x: 806, startPoint y: 69, endPoint x: 901, endPoint y: 68, distance: 95.6
click at [901, 68] on app-profile-header "Marissa Hanley star 4.5 4.6km t. +17802104632 | mhanley@ualberta.ca" at bounding box center [819, 63] width 232 height 61
copy span "mhanley@ualberta.ca"
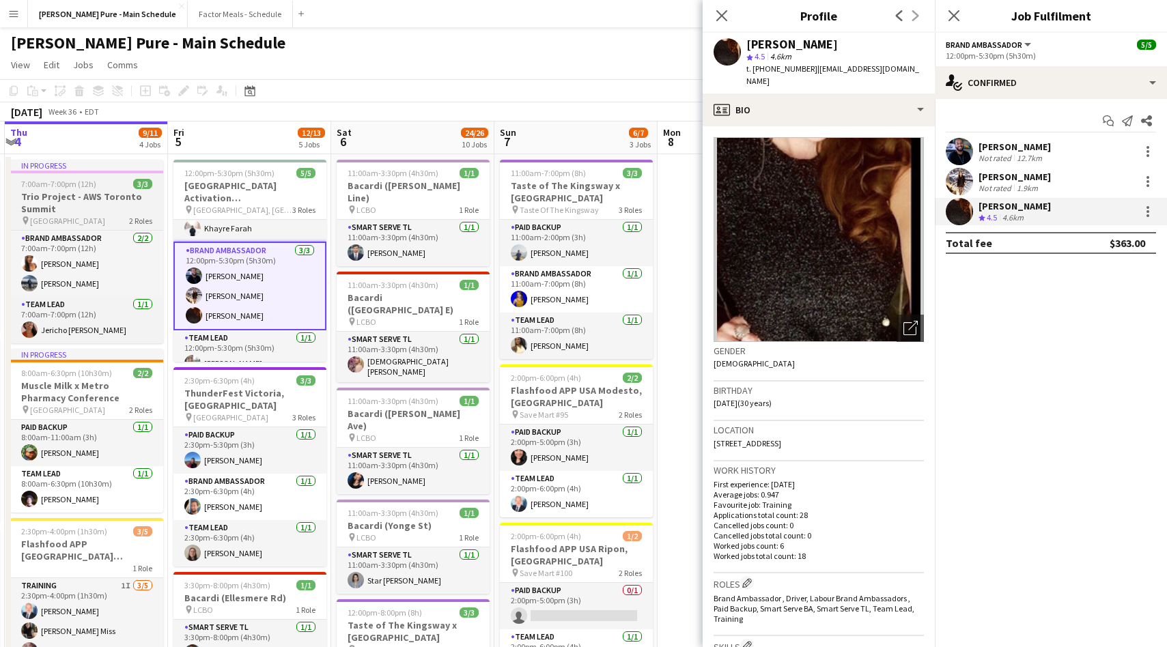
scroll to position [40, 0]
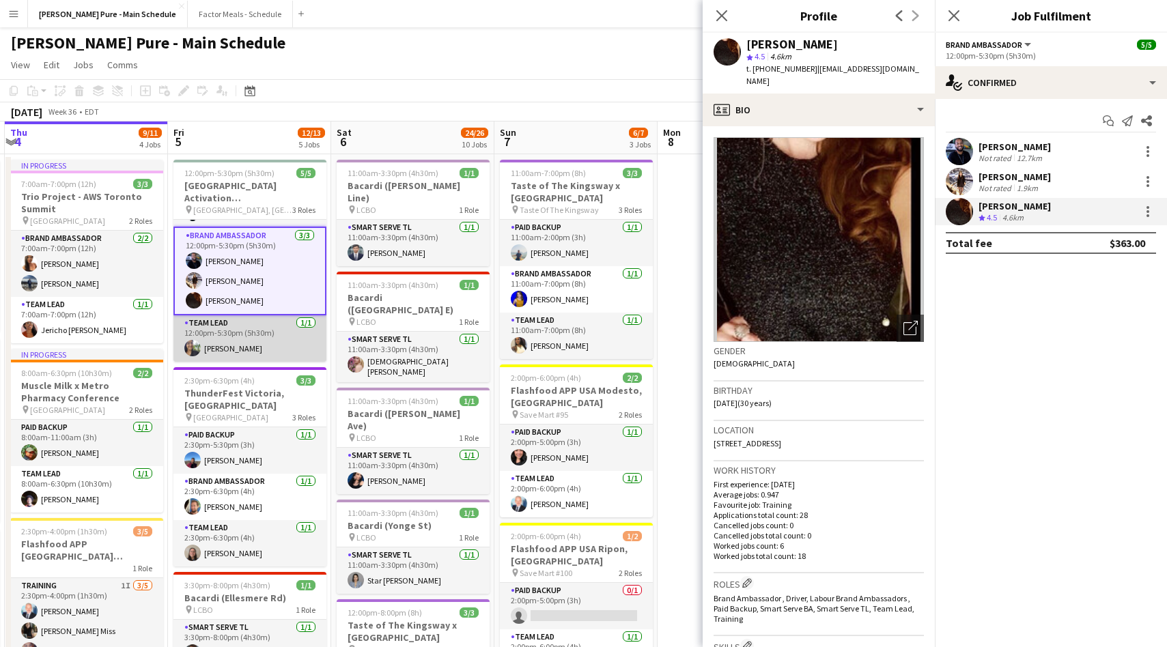
click at [242, 342] on app-card-role "Team Lead 1/1 12:00pm-5:30pm (5h30m) Catalina Gelves" at bounding box center [249, 338] width 153 height 46
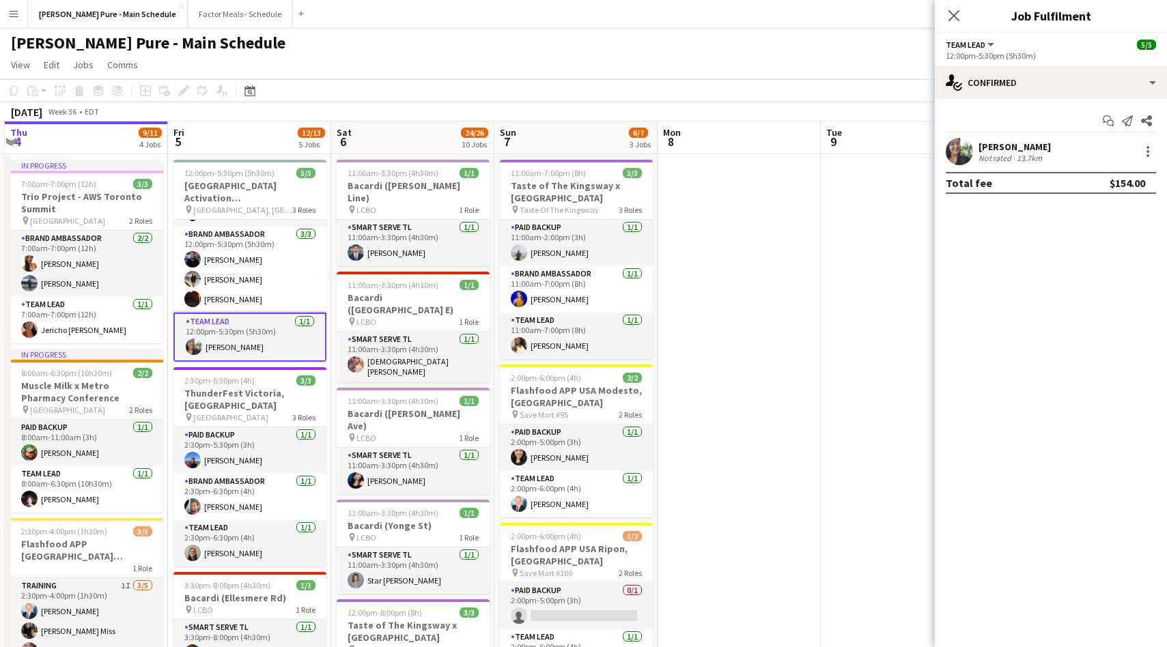
click at [976, 144] on div "Catalina Gelves Not rated 13.7km" at bounding box center [1051, 151] width 232 height 27
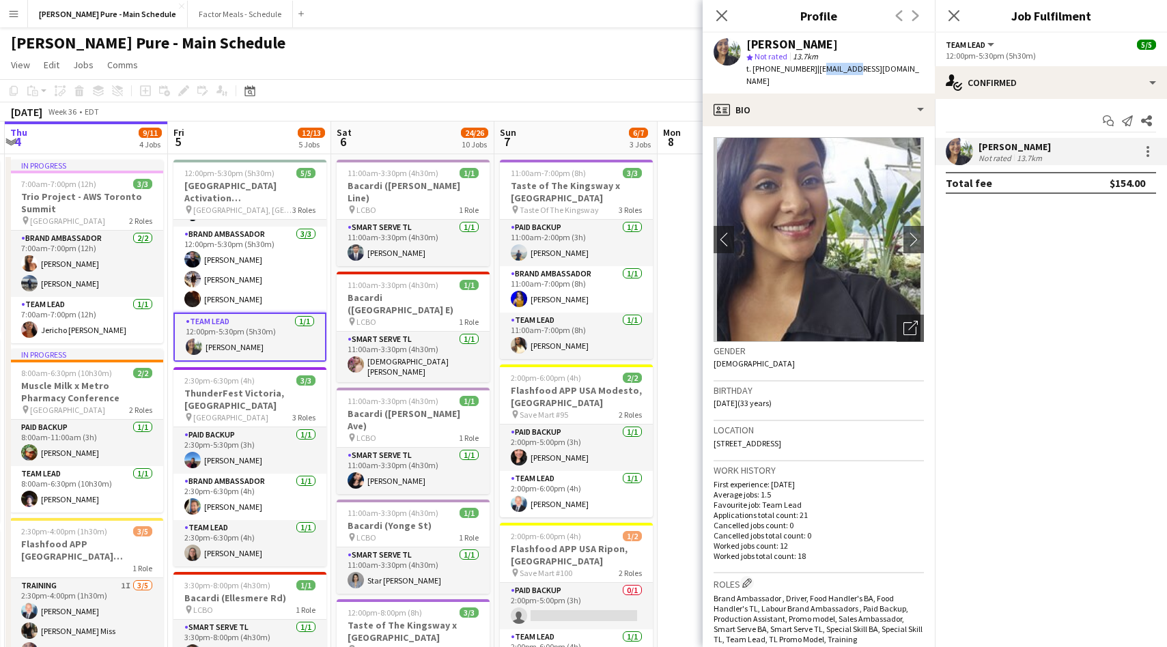
drag, startPoint x: 810, startPoint y: 70, endPoint x: 842, endPoint y: 70, distance: 32.1
click at [842, 70] on span "| ppkata04@hotmail.com" at bounding box center [832, 75] width 173 height 23
drag, startPoint x: 893, startPoint y: 66, endPoint x: 806, endPoint y: 67, distance: 86.7
click at [806, 67] on div "Catalina Gelves star Not rated 13.7km t. +17808634209 | ppkata04@hotmail.com" at bounding box center [819, 63] width 232 height 61
copy span "ppkata04@hotmail.com"
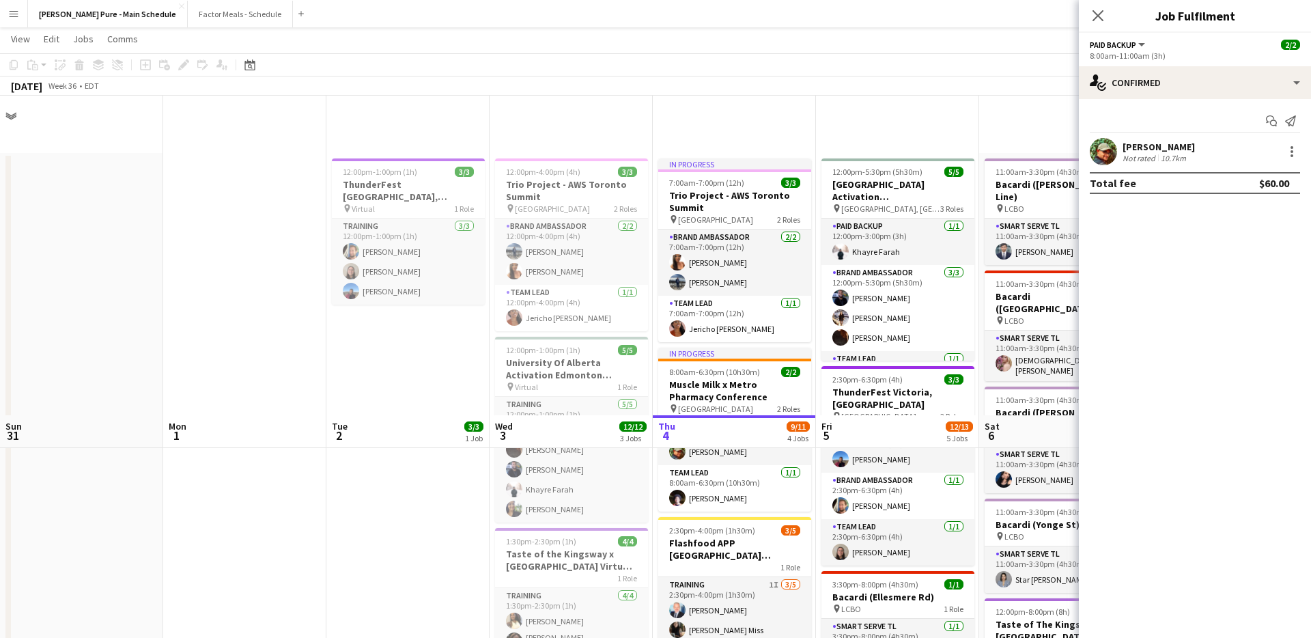
scroll to position [25, 0]
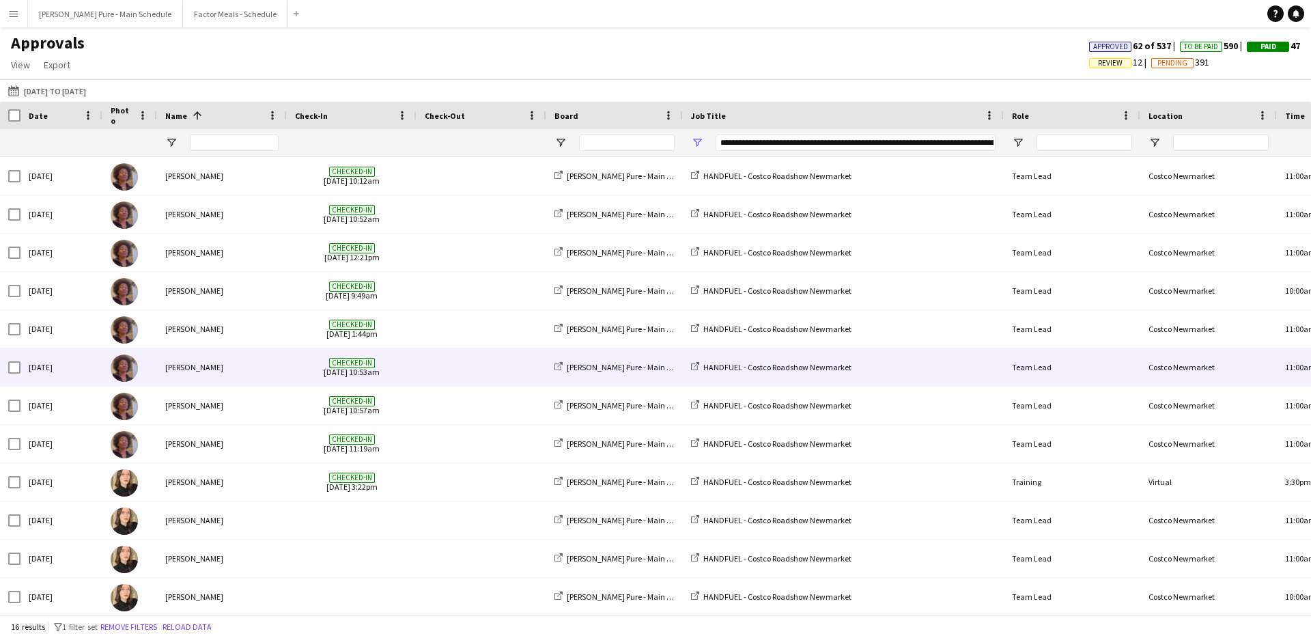
scroll to position [155, 0]
